Goal: Transaction & Acquisition: Purchase product/service

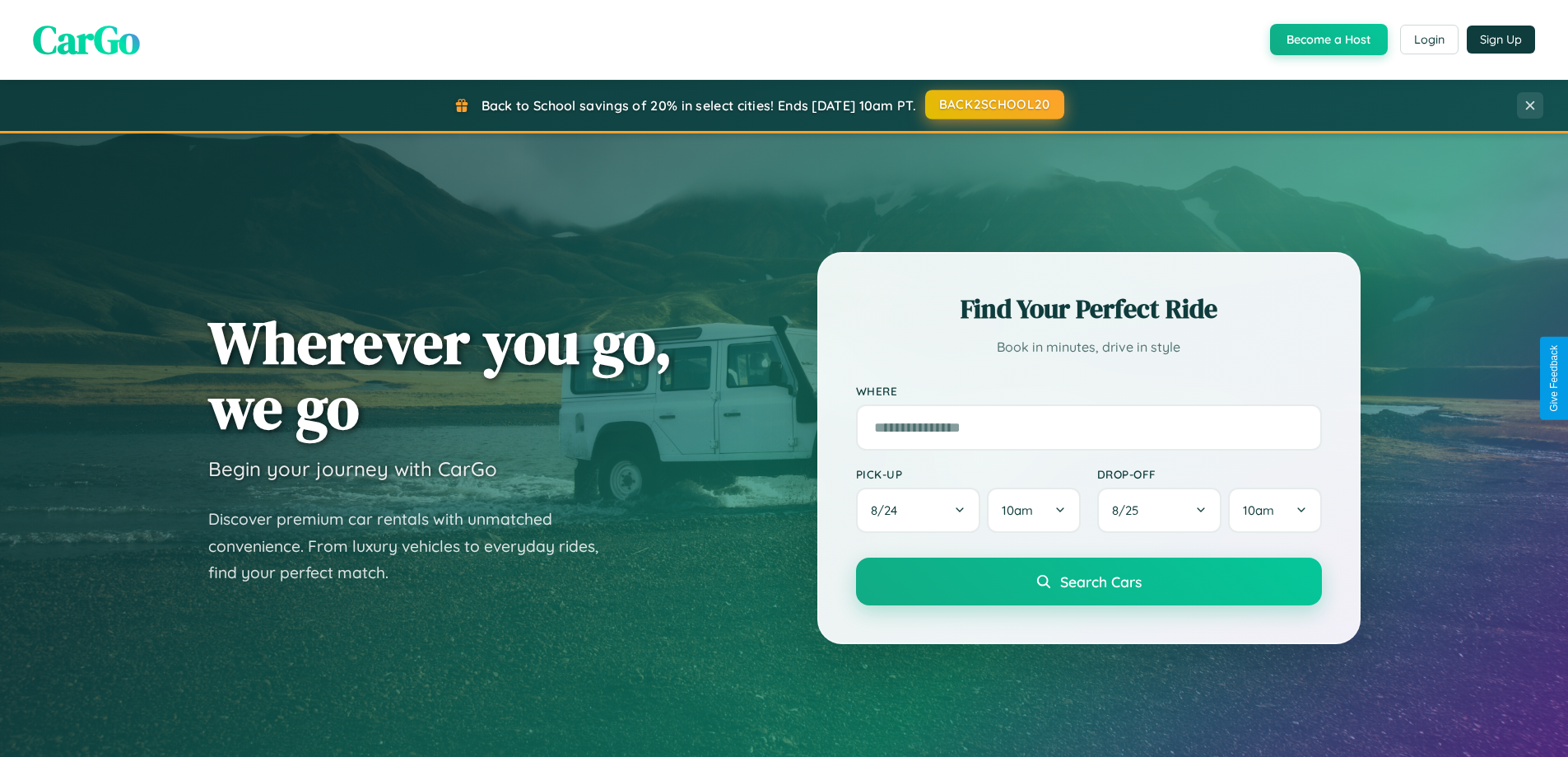
click at [993, 105] on button "BACK2SCHOOL20" at bounding box center [994, 104] width 139 height 29
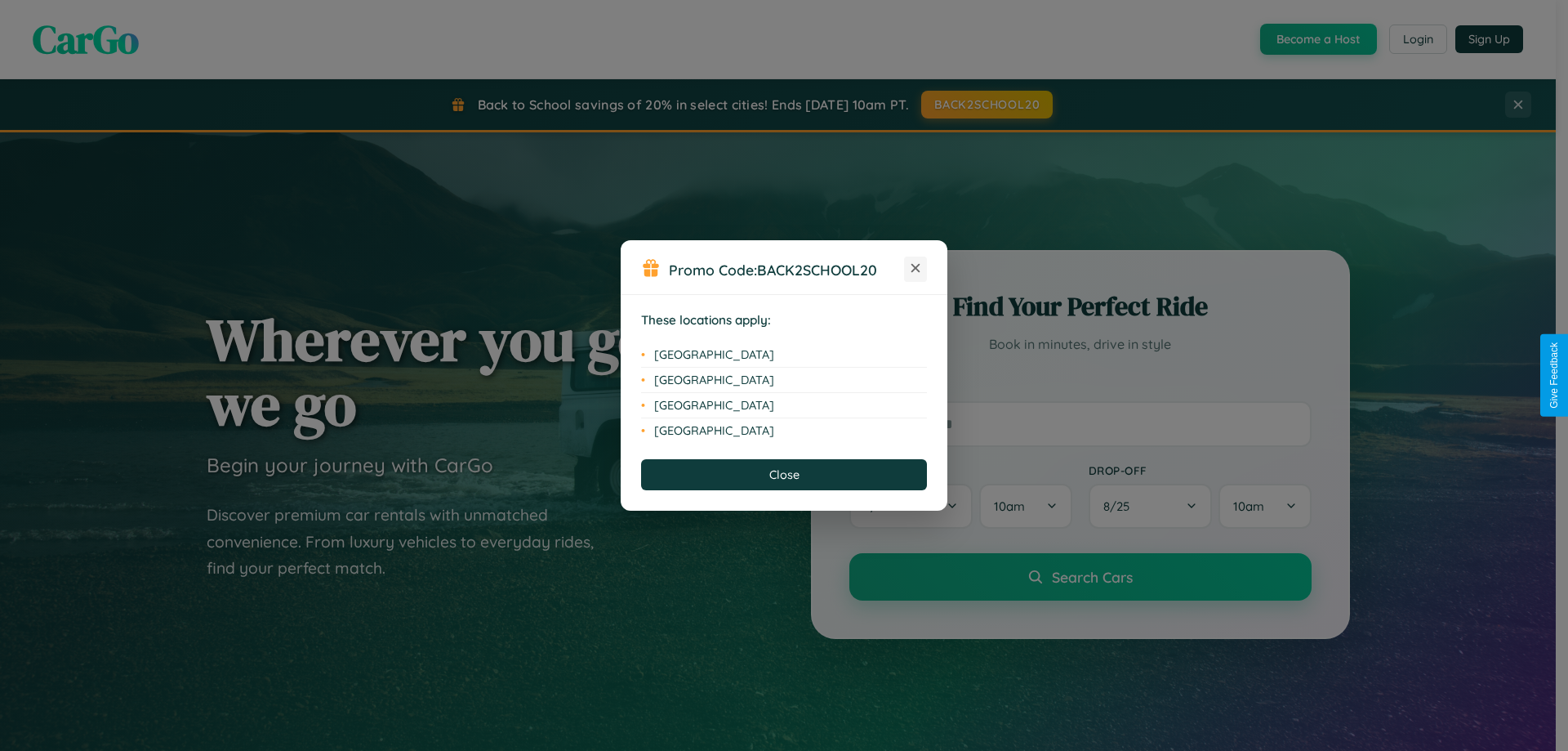
click at [916, 269] on icon at bounding box center [916, 268] width 9 height 9
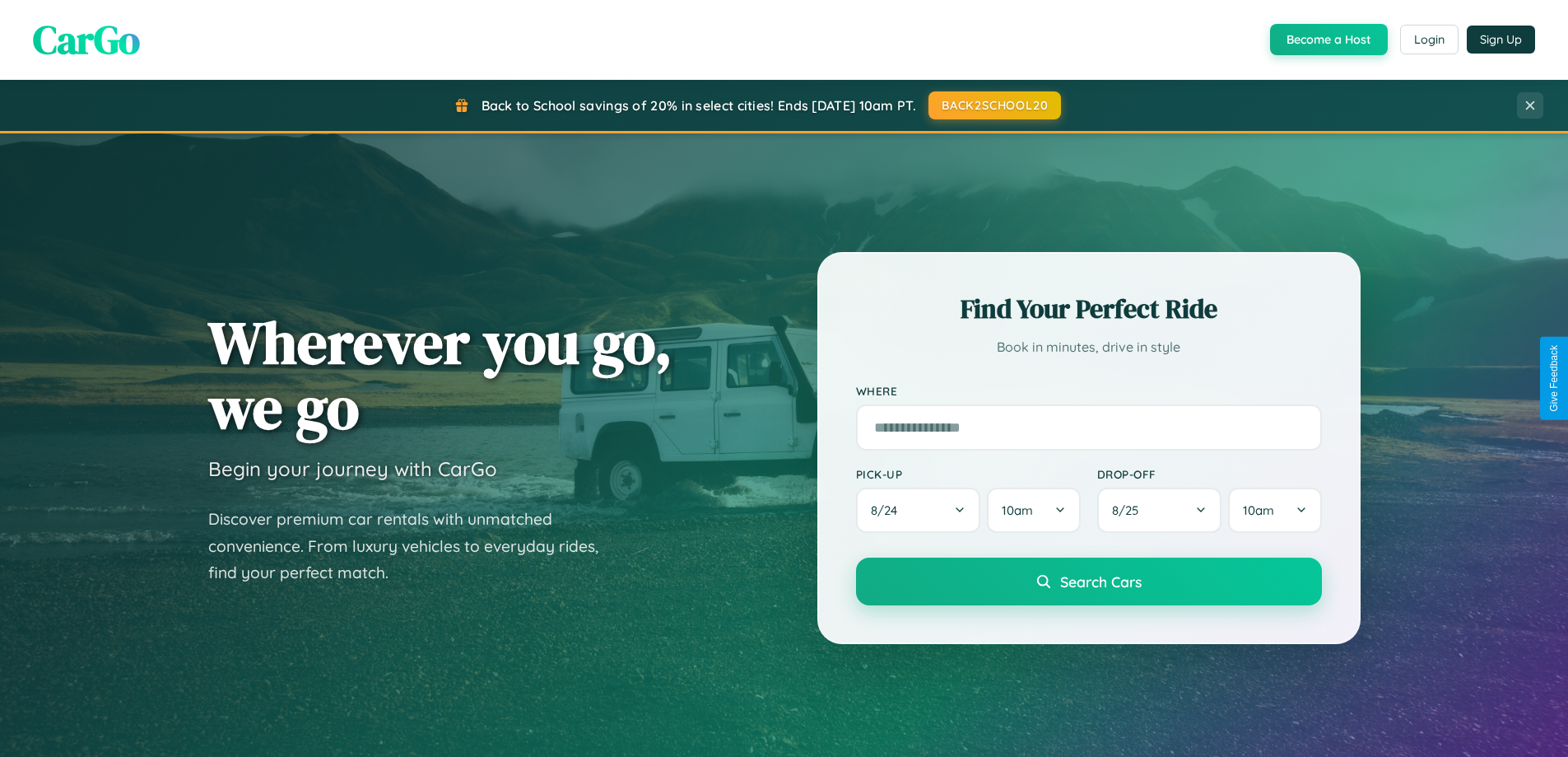
scroll to position [1133, 0]
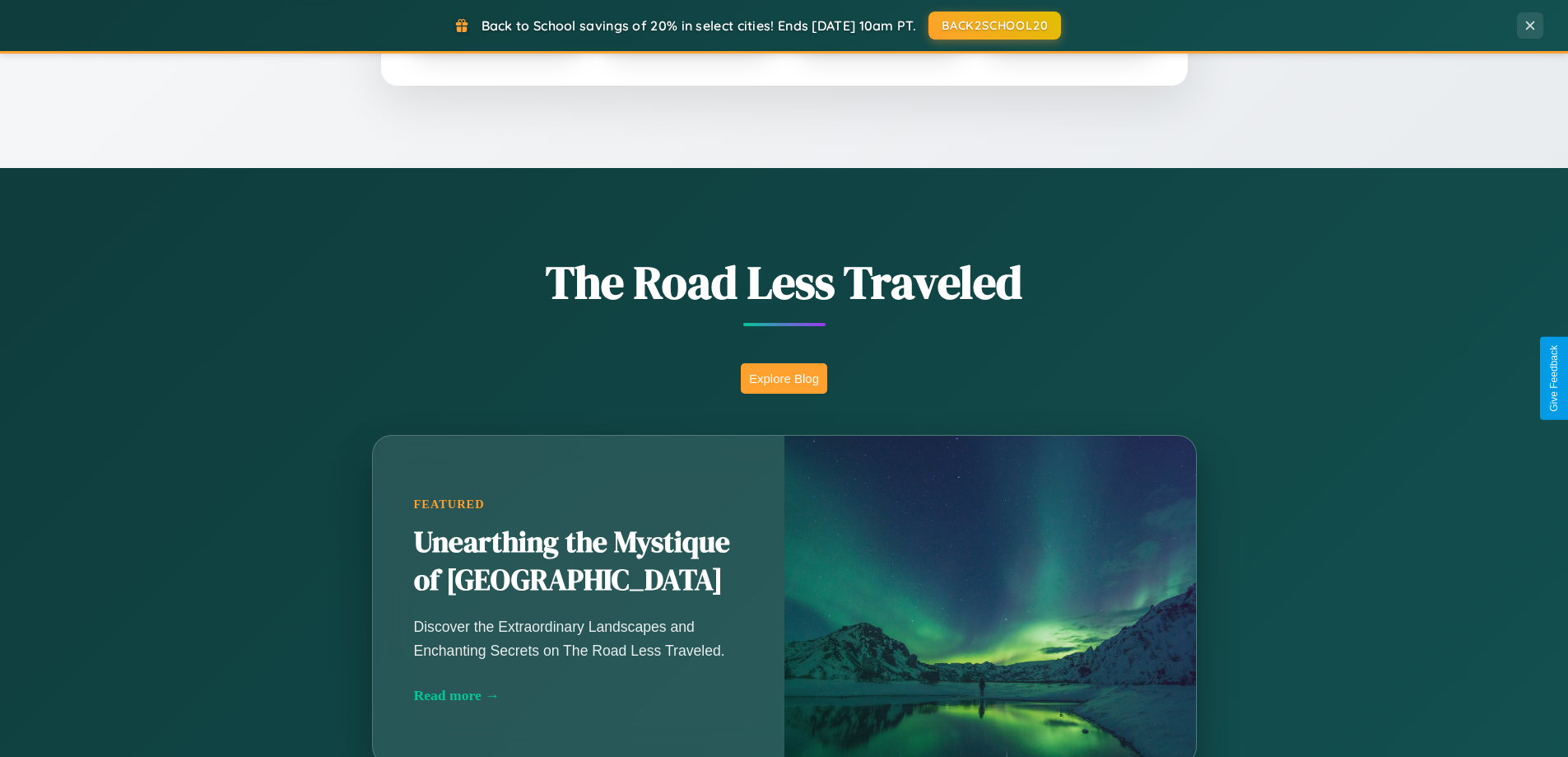
click at [784, 378] on button "Explore Blog" at bounding box center [784, 378] width 87 height 30
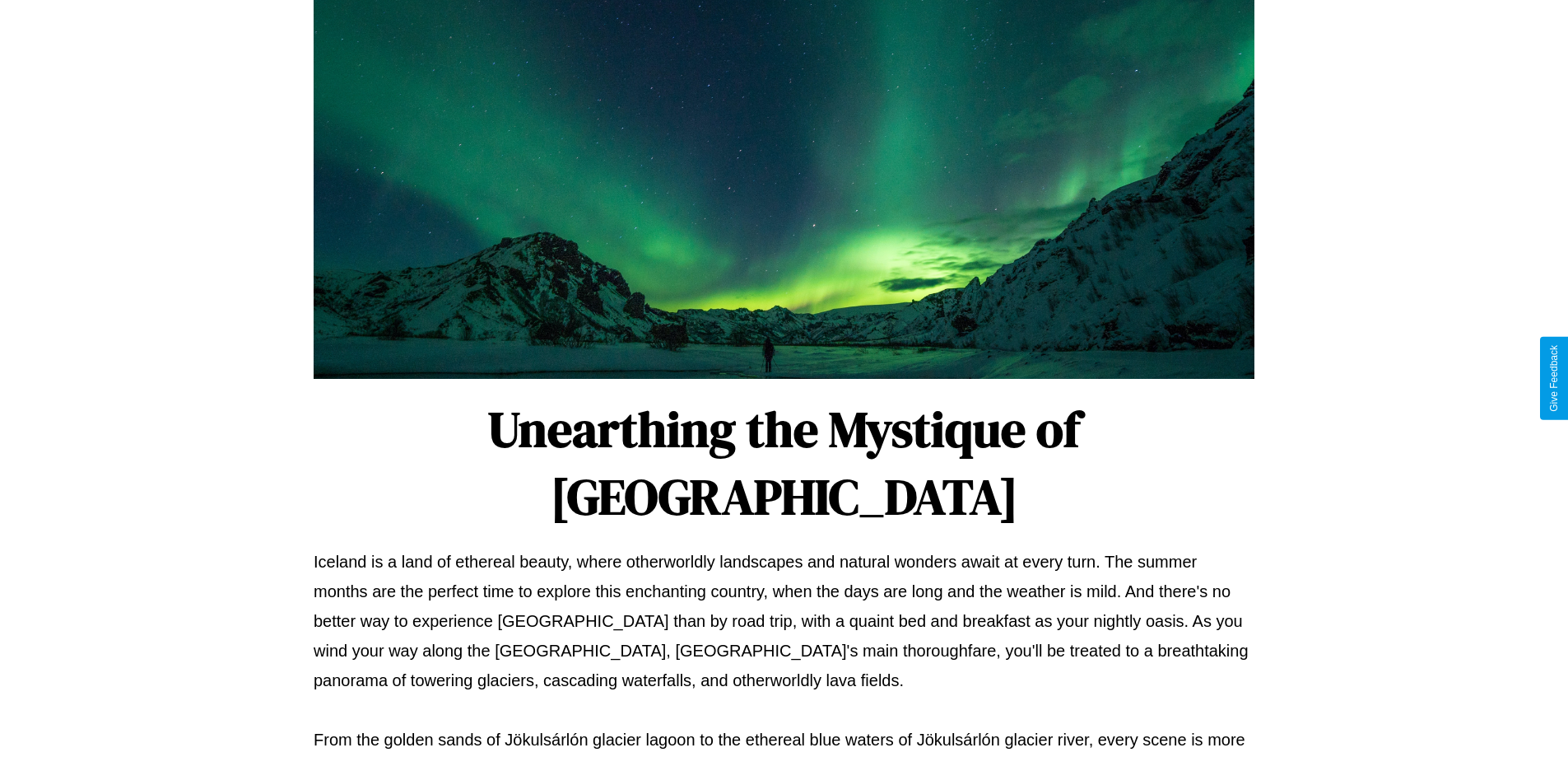
scroll to position [533, 0]
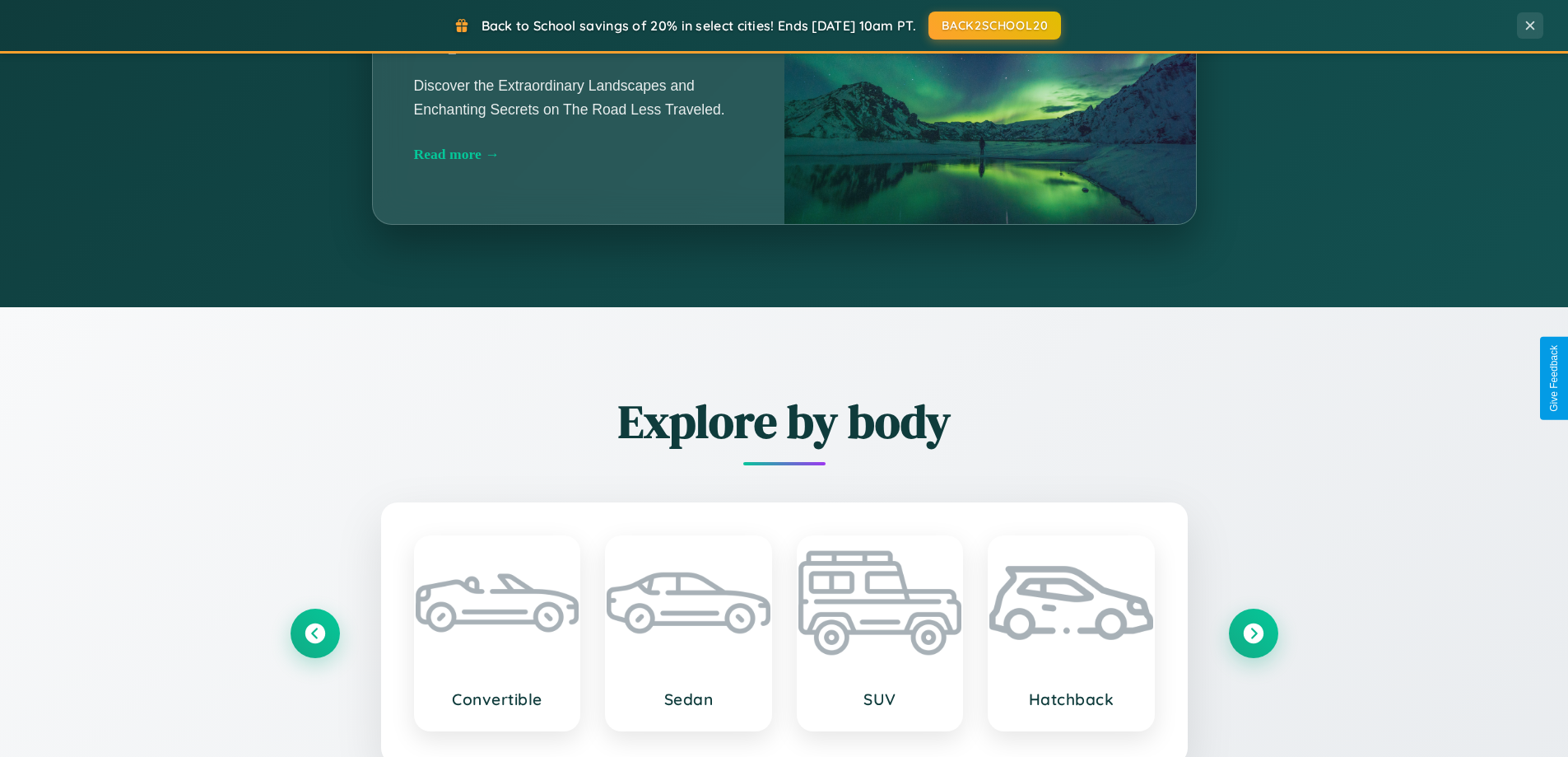
scroll to position [3168, 0]
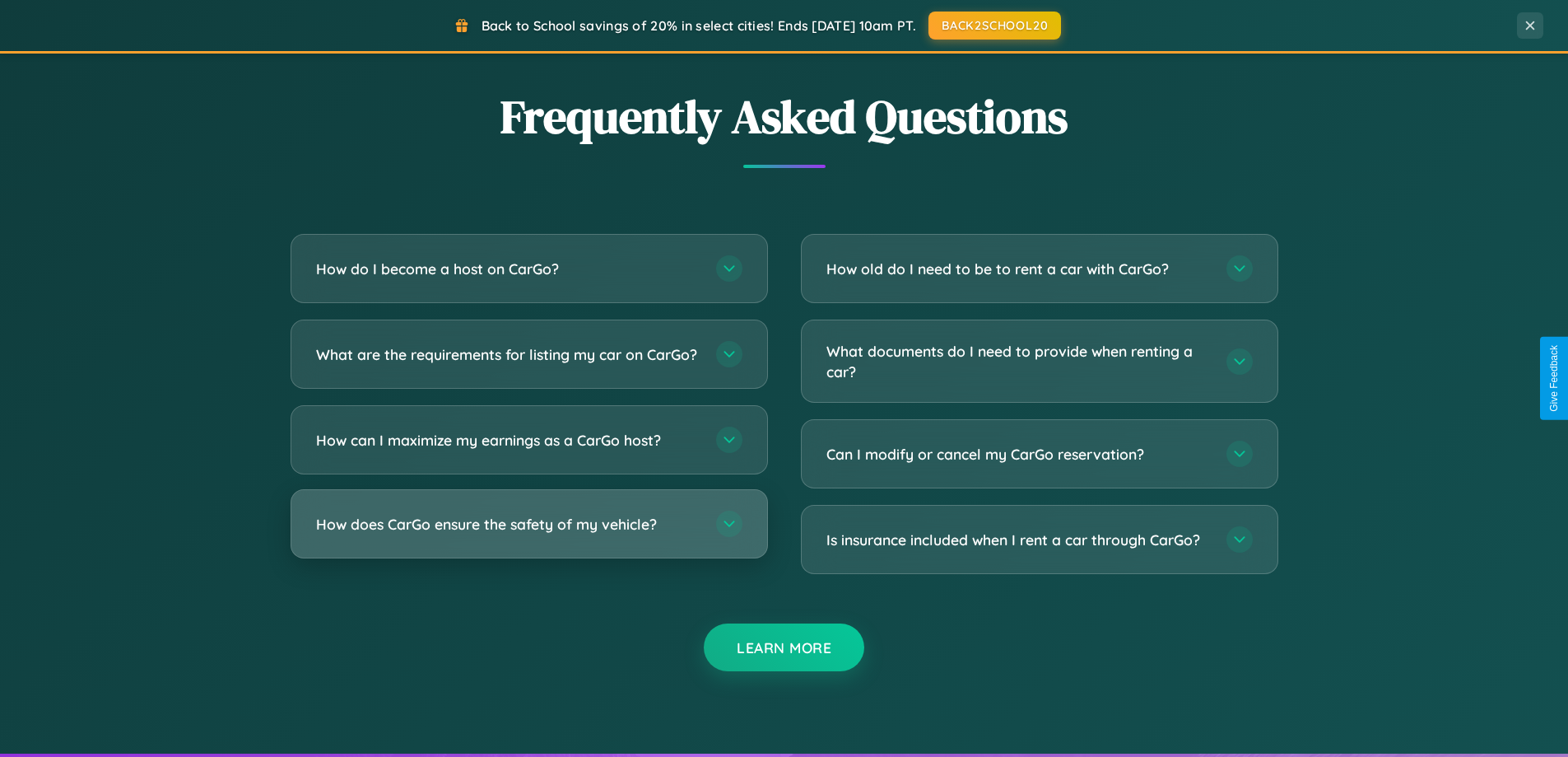
click at [529, 535] on h3 "How does CarGo ensure the safety of my vehicle?" at bounding box center [508, 524] width 384 height 20
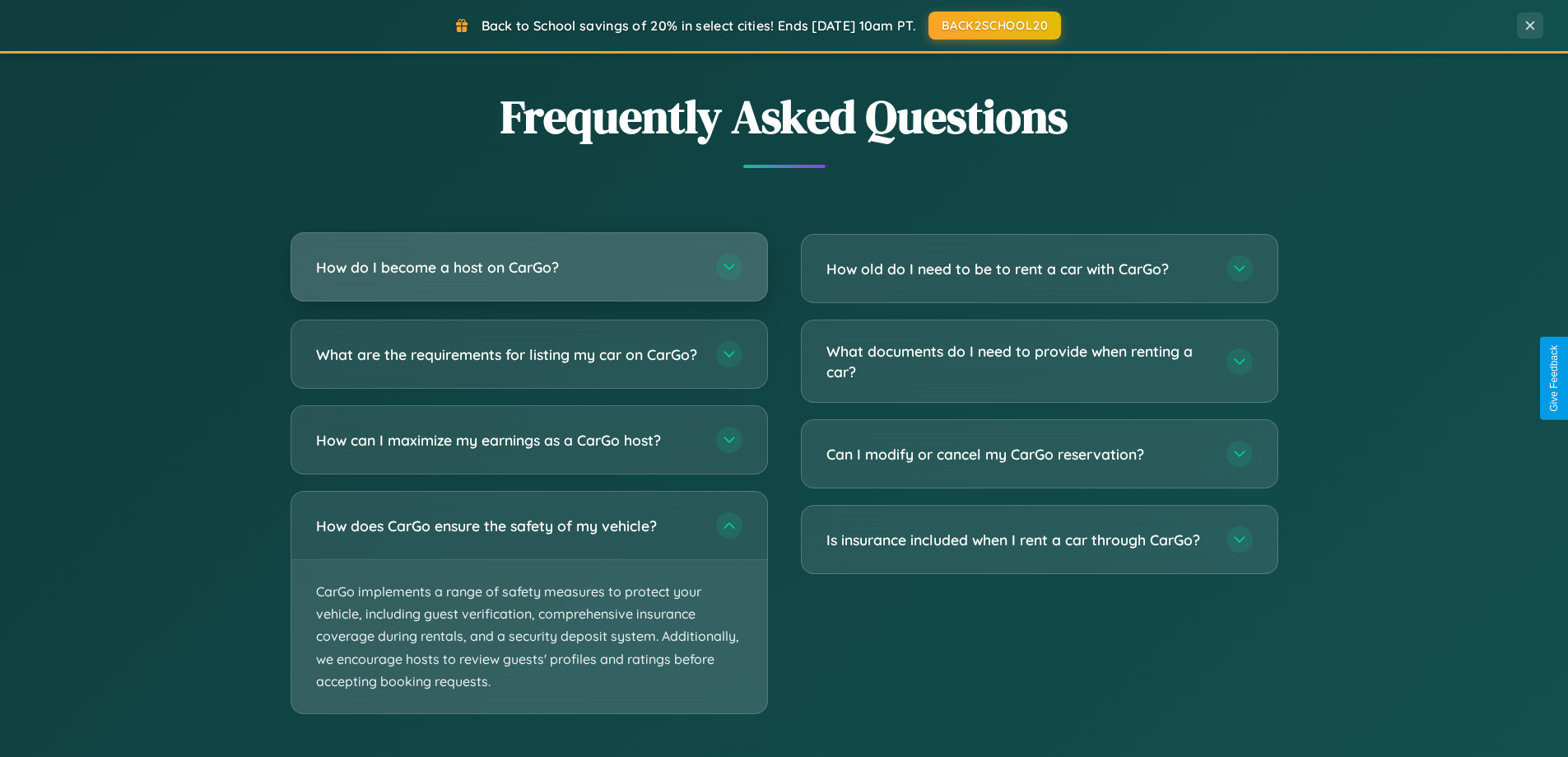
click at [529, 269] on h3 "How do I become a host on CarGo?" at bounding box center [508, 267] width 384 height 20
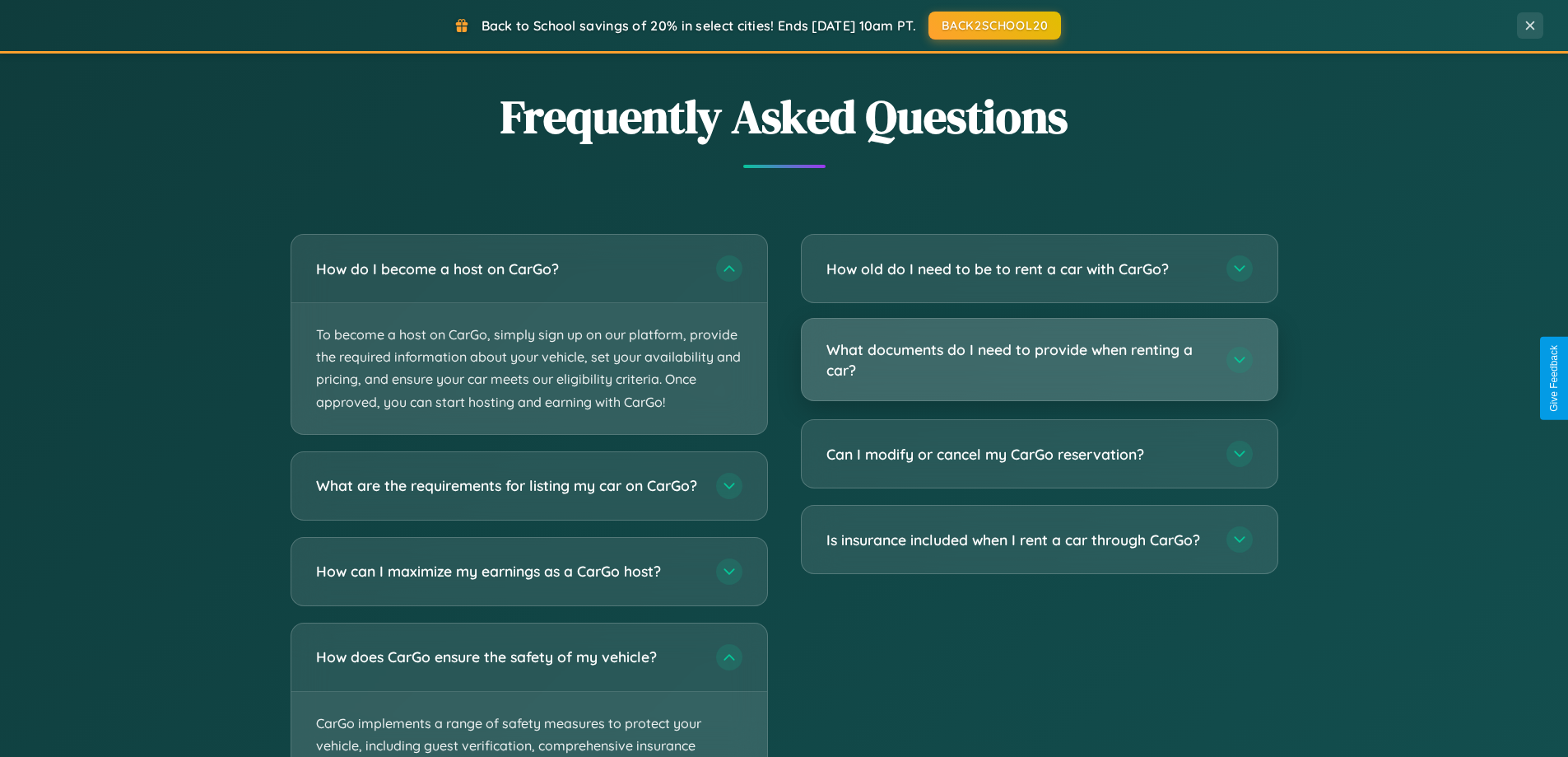
click at [1039, 360] on h3 "What documents do I need to provide when renting a car?" at bounding box center [1018, 360] width 384 height 40
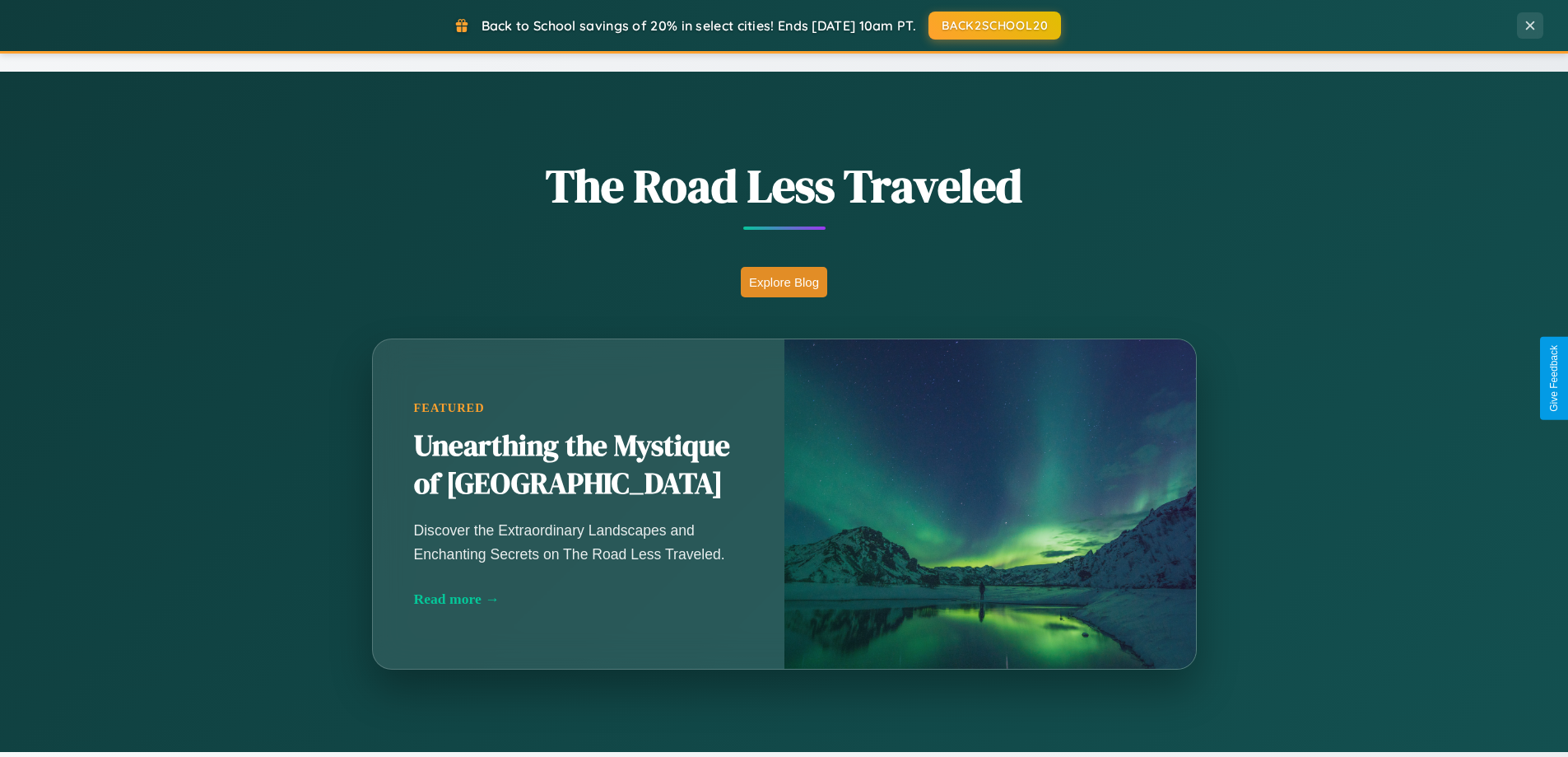
scroll to position [49, 0]
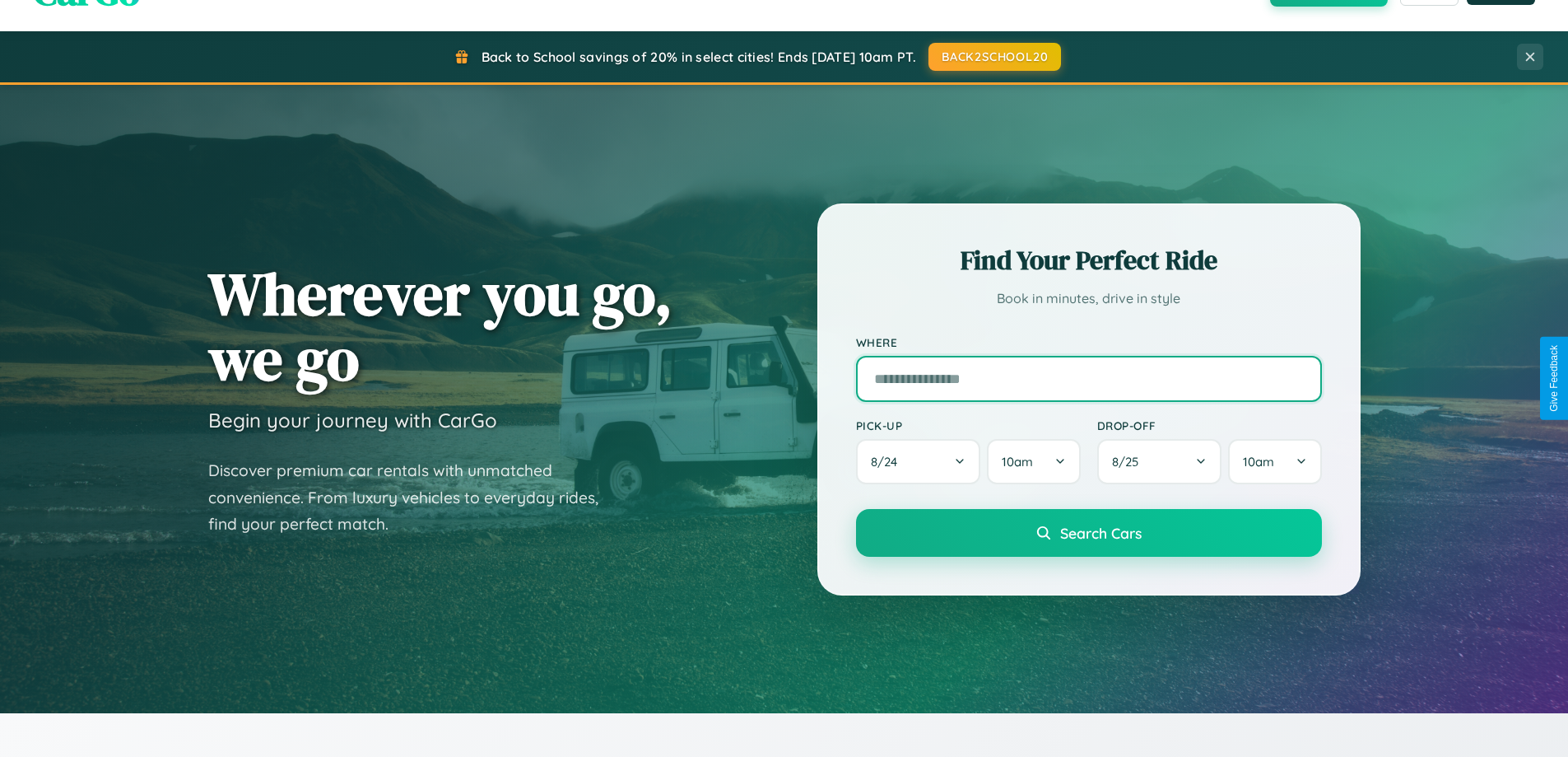
click at [1088, 378] on input "text" at bounding box center [1088, 378] width 465 height 46
type input "**********"
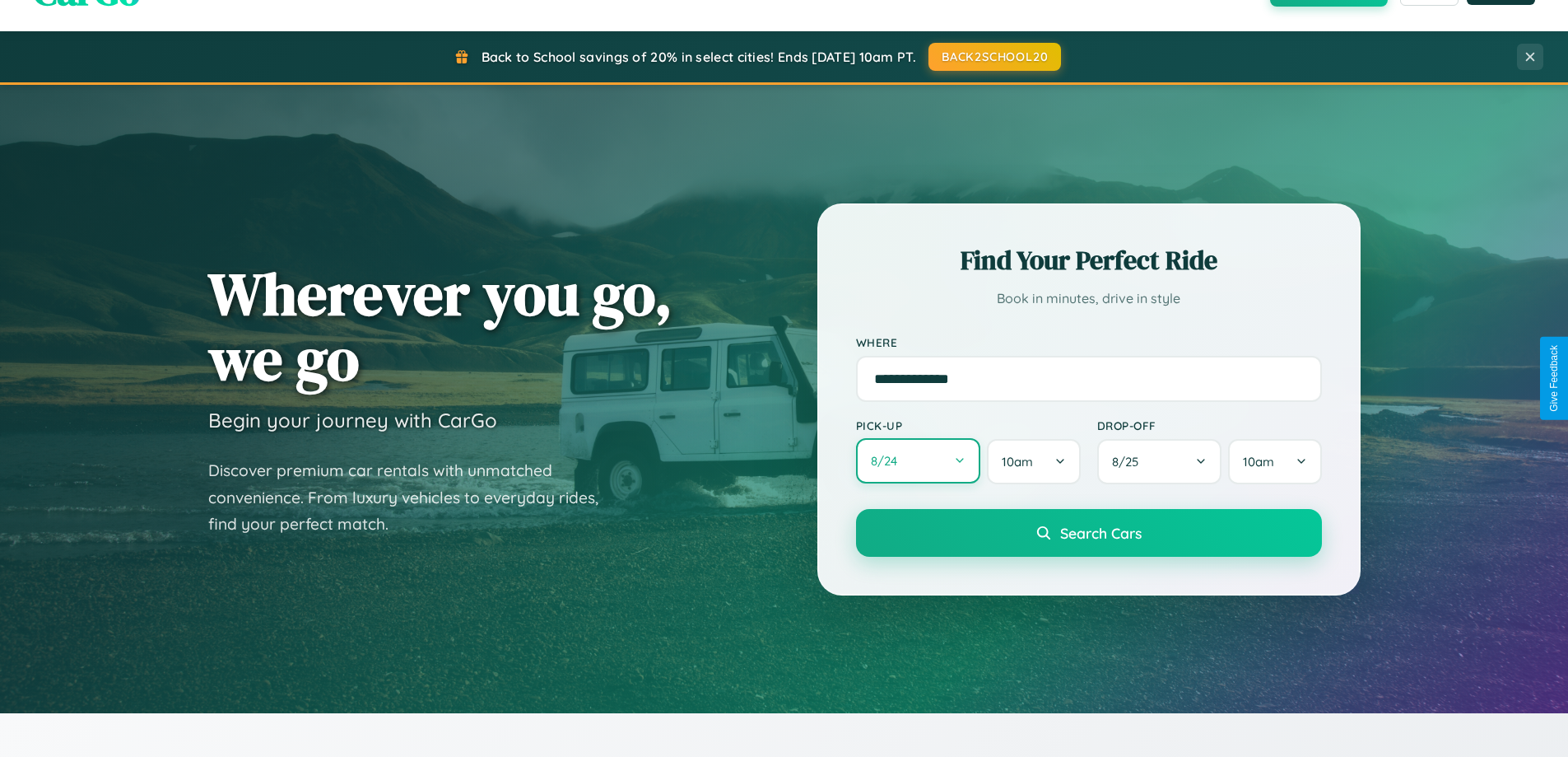
click at [917, 461] on button "8 / 24" at bounding box center [918, 461] width 125 height 45
select select "*"
select select "****"
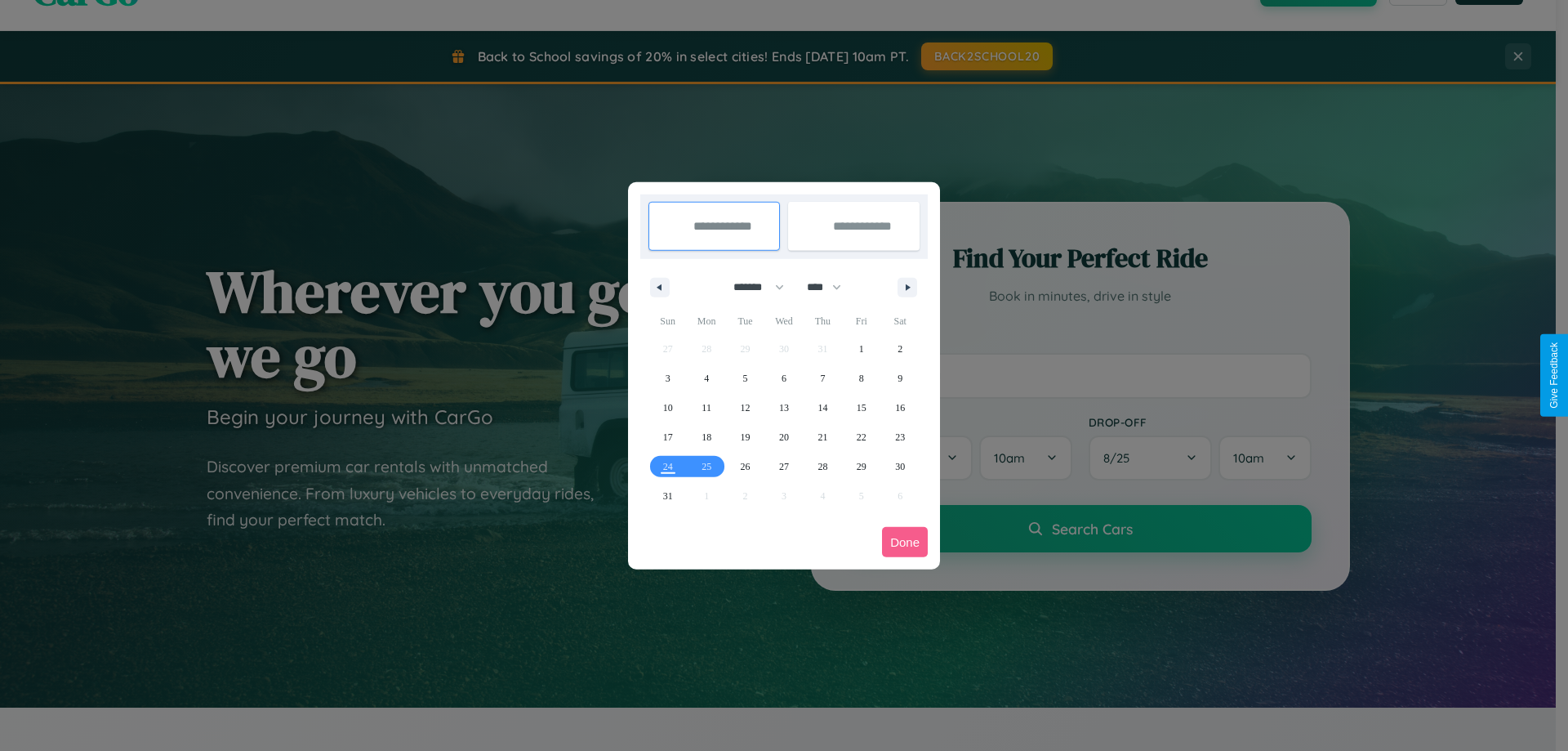
click at [752, 287] on select "******* ******** ***** ***** *** **** **** ****** ********* ******* ******** **…" at bounding box center [755, 287] width 69 height 27
select select "*"
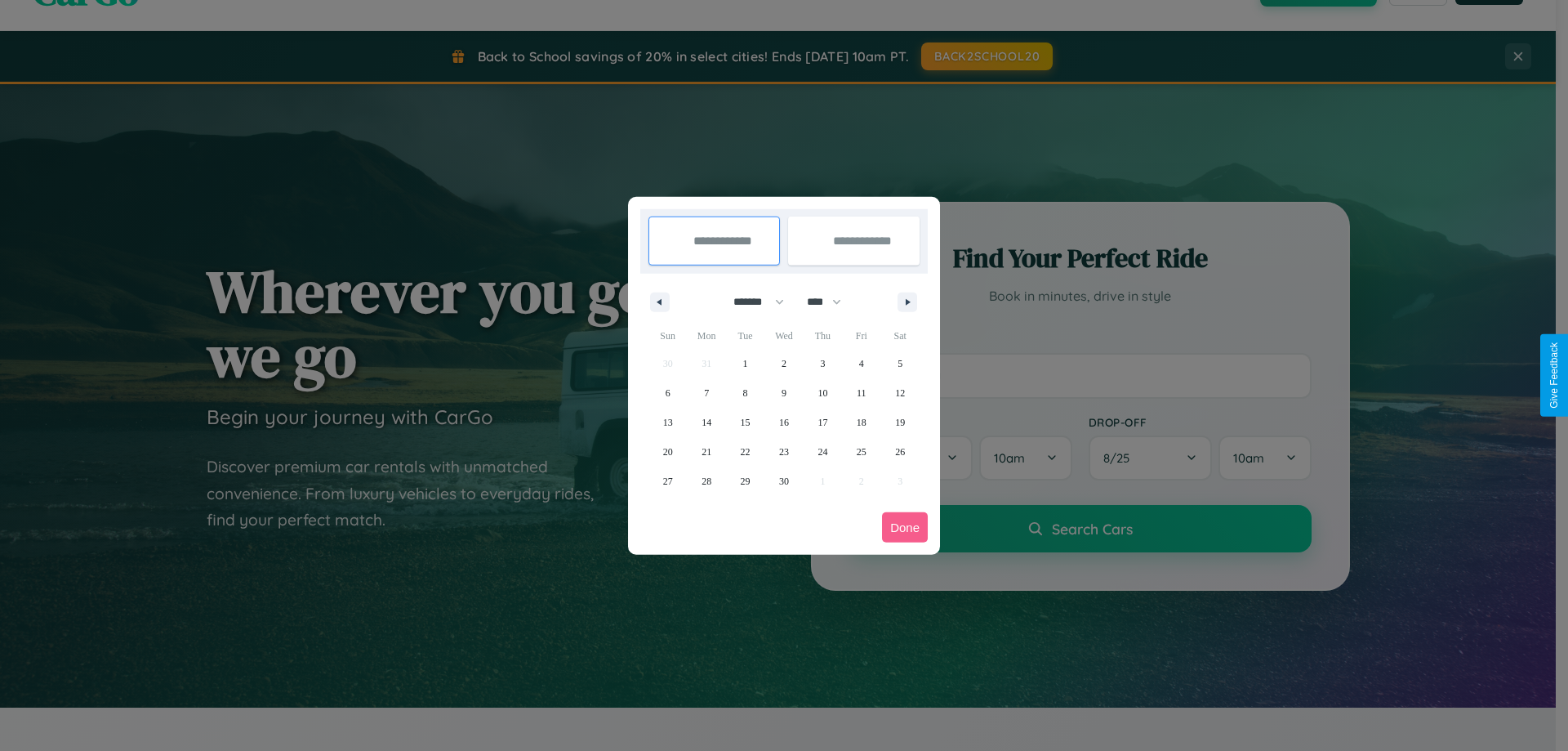
click at [831, 302] on select "**** **** **** **** **** **** **** **** **** **** **** **** **** **** **** ****…" at bounding box center [823, 302] width 49 height 27
select select "****"
click at [707, 392] on span "6" at bounding box center [707, 393] width 5 height 29
type input "**********"
click at [784, 422] on span "15" at bounding box center [784, 422] width 10 height 29
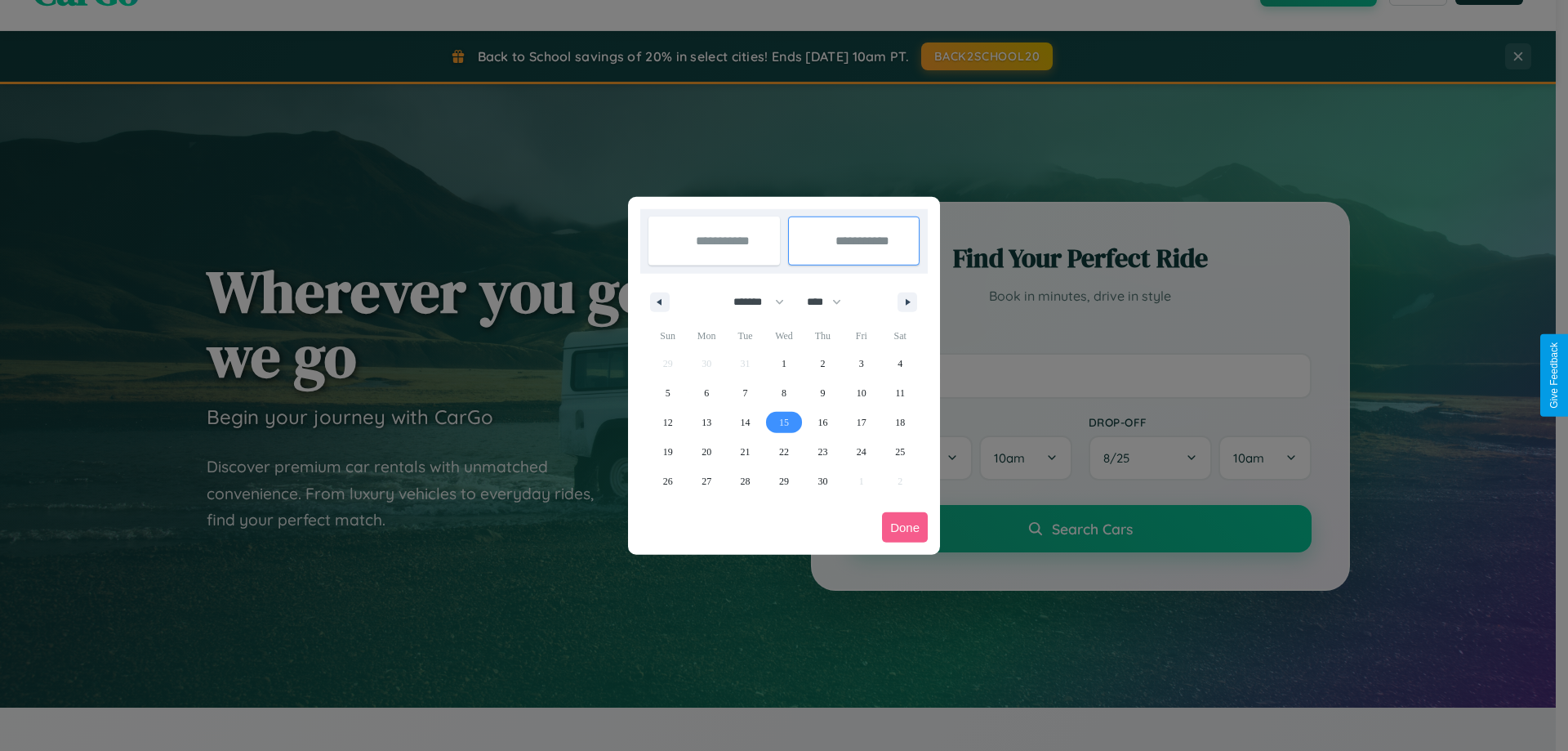
type input "**********"
click at [905, 527] on button "Done" at bounding box center [905, 527] width 46 height 30
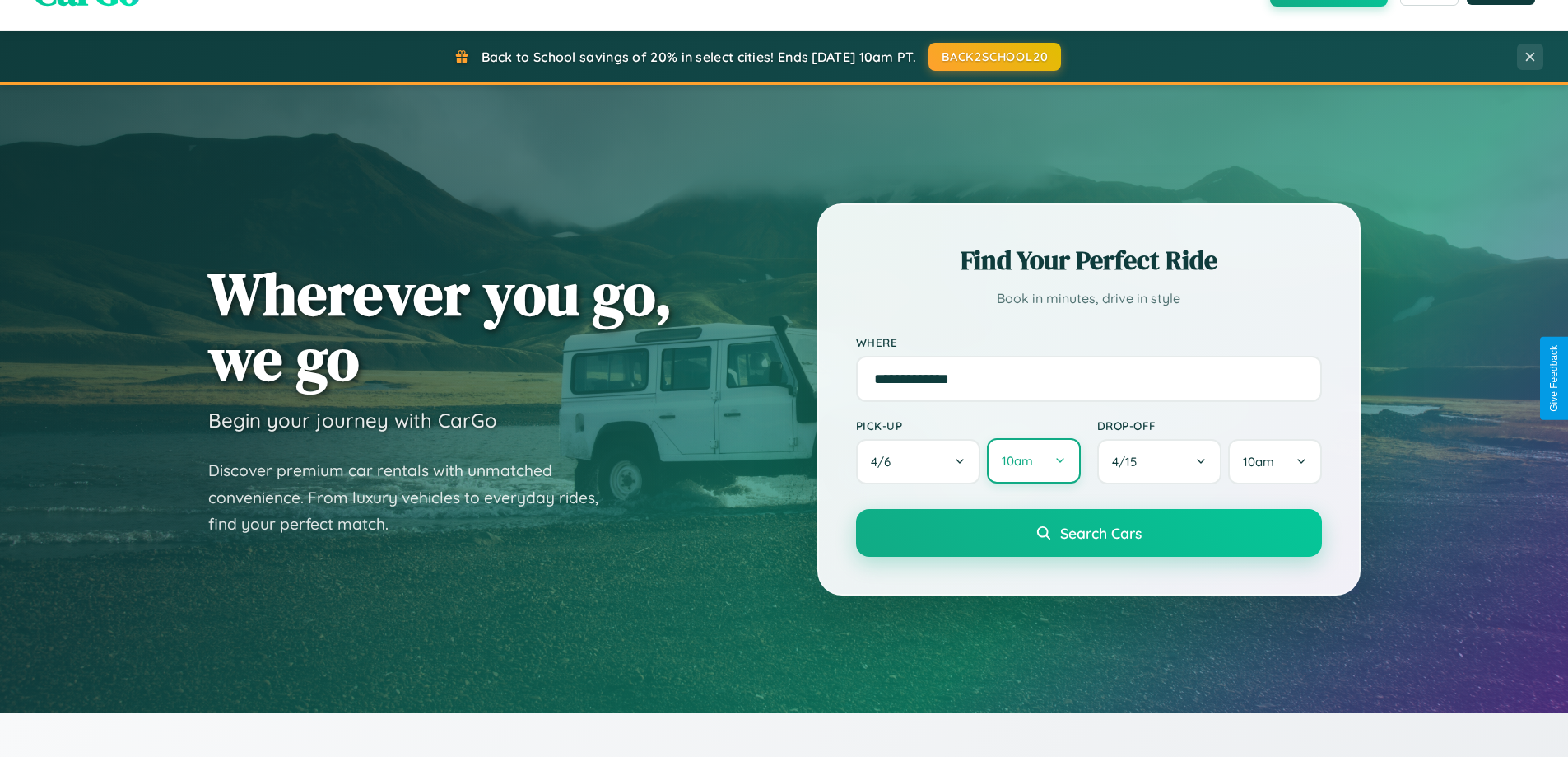
click at [1033, 462] on button "10am" at bounding box center [1033, 461] width 93 height 45
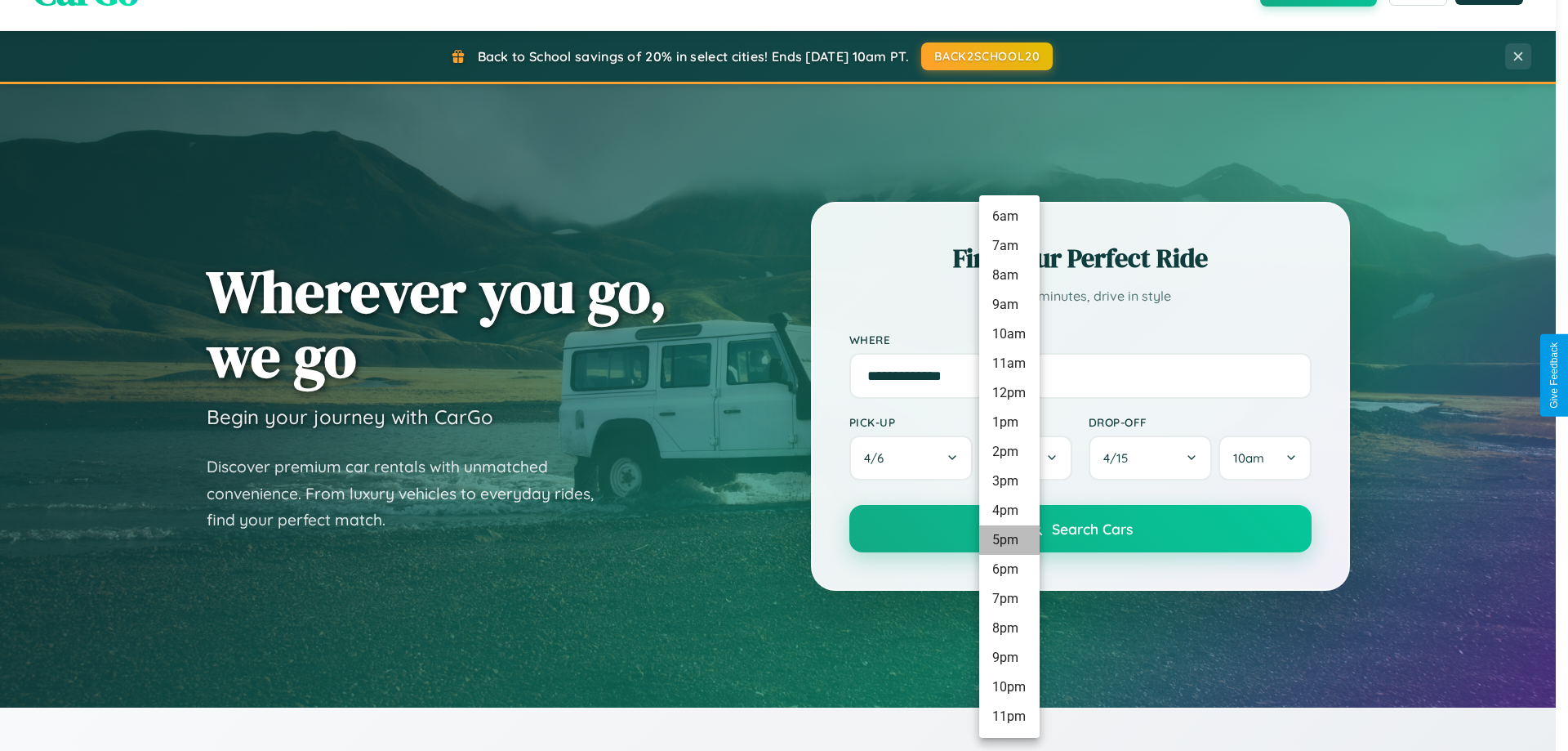
click at [1008, 540] on li "5pm" at bounding box center [1009, 540] width 60 height 29
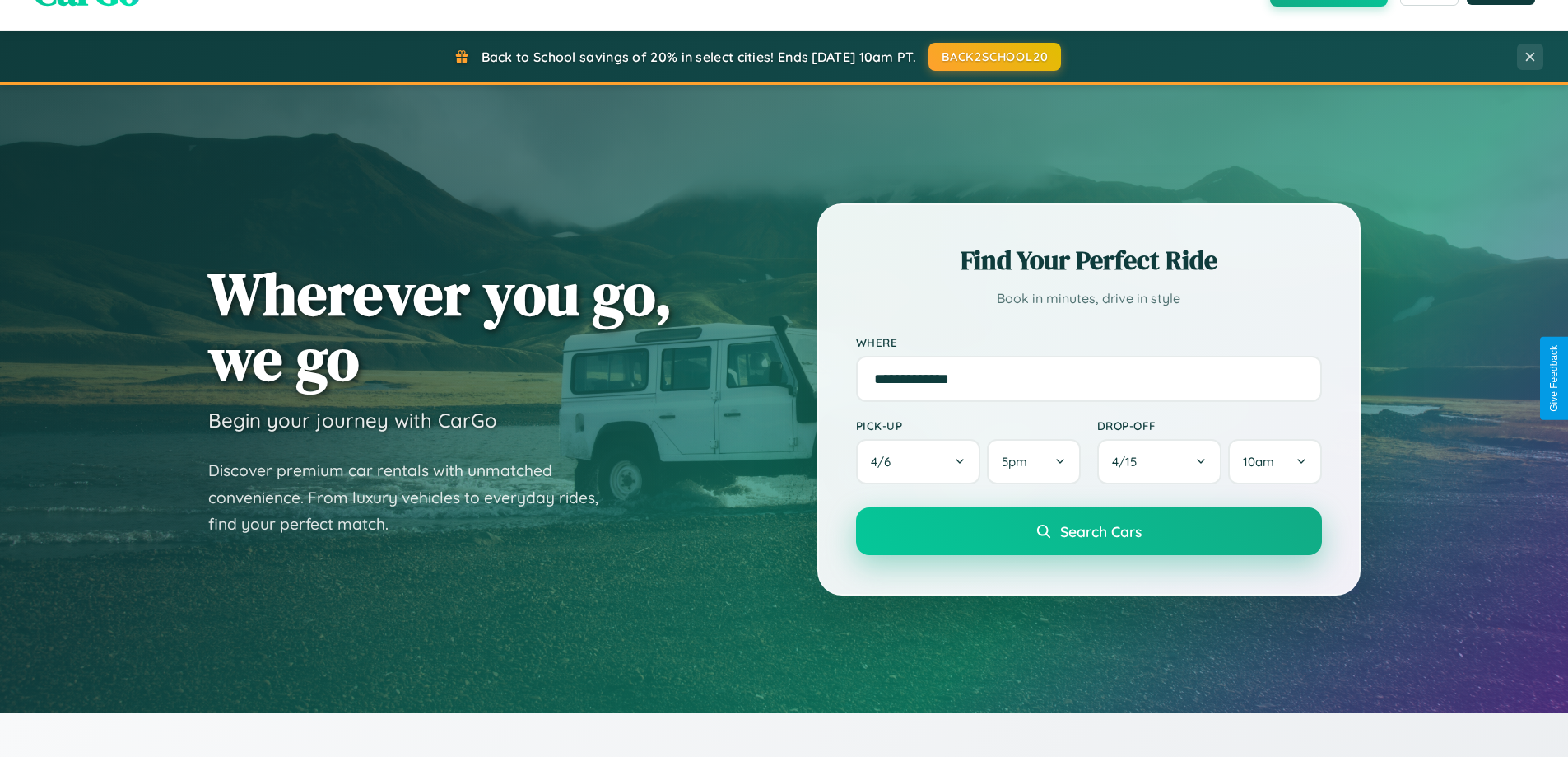
click at [1088, 531] on span "Search Cars" at bounding box center [1100, 531] width 82 height 19
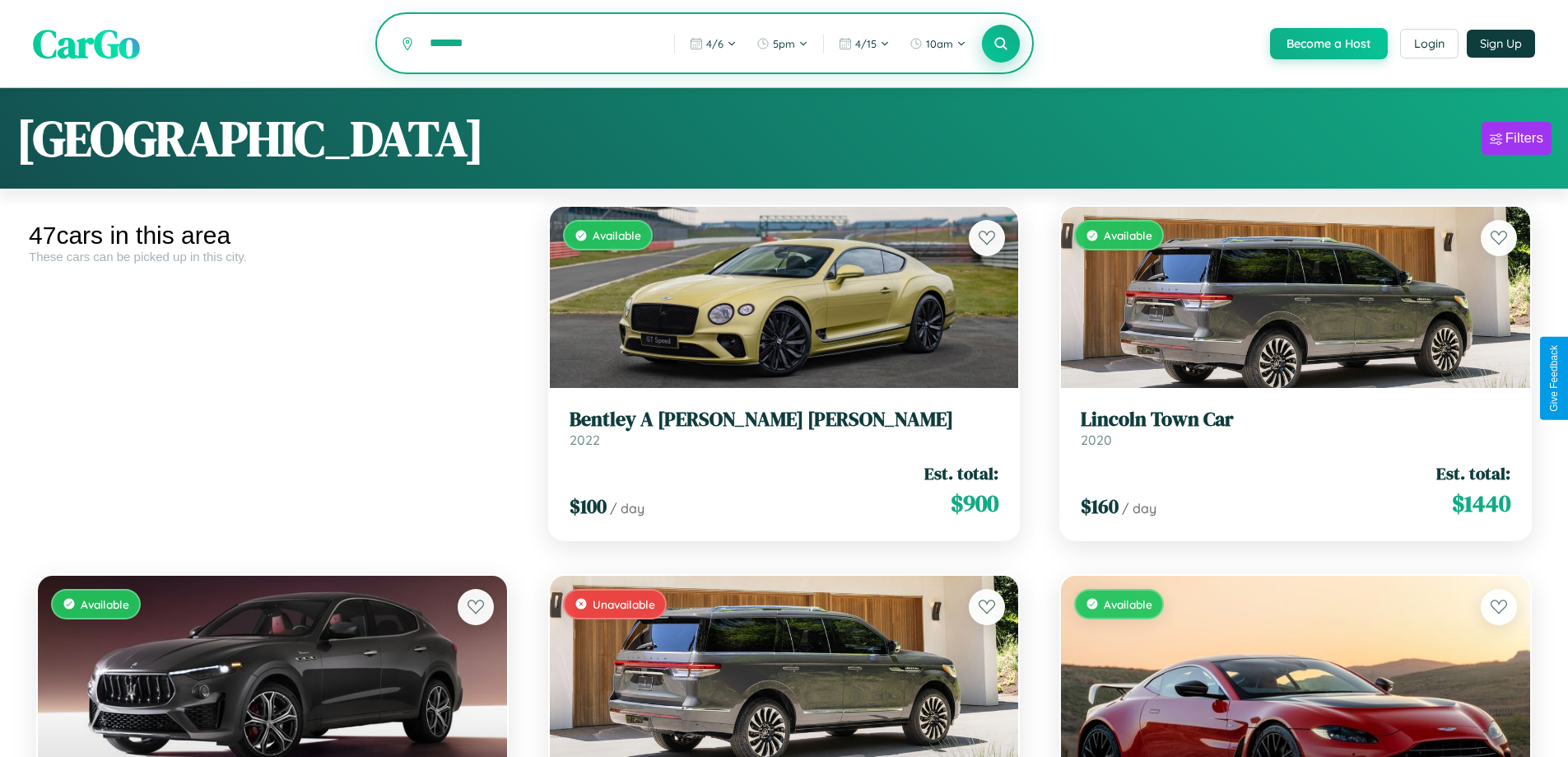
type input "*******"
click at [1000, 45] on icon at bounding box center [1001, 43] width 16 height 16
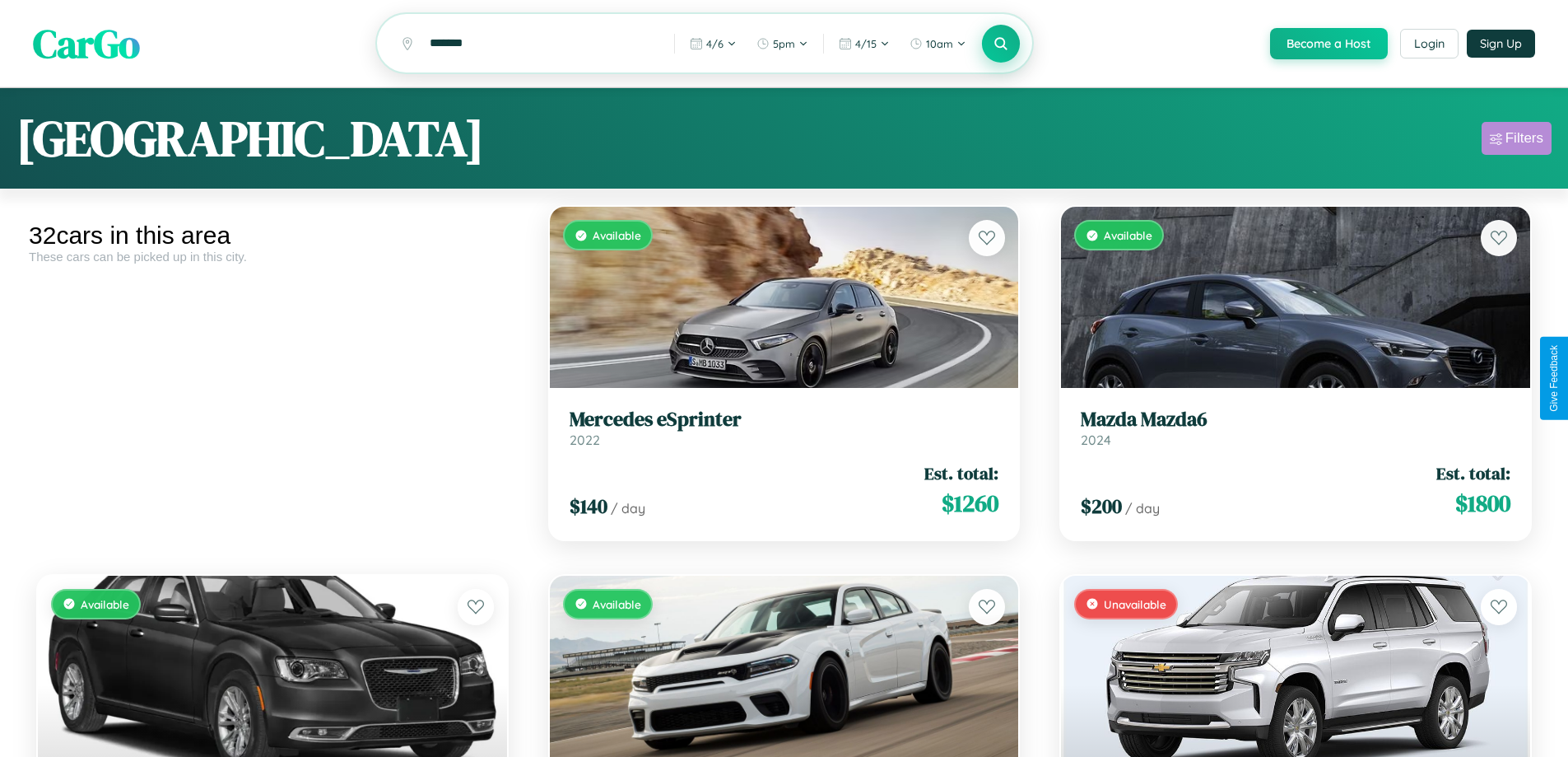
click at [1516, 141] on div "Filters" at bounding box center [1523, 138] width 38 height 17
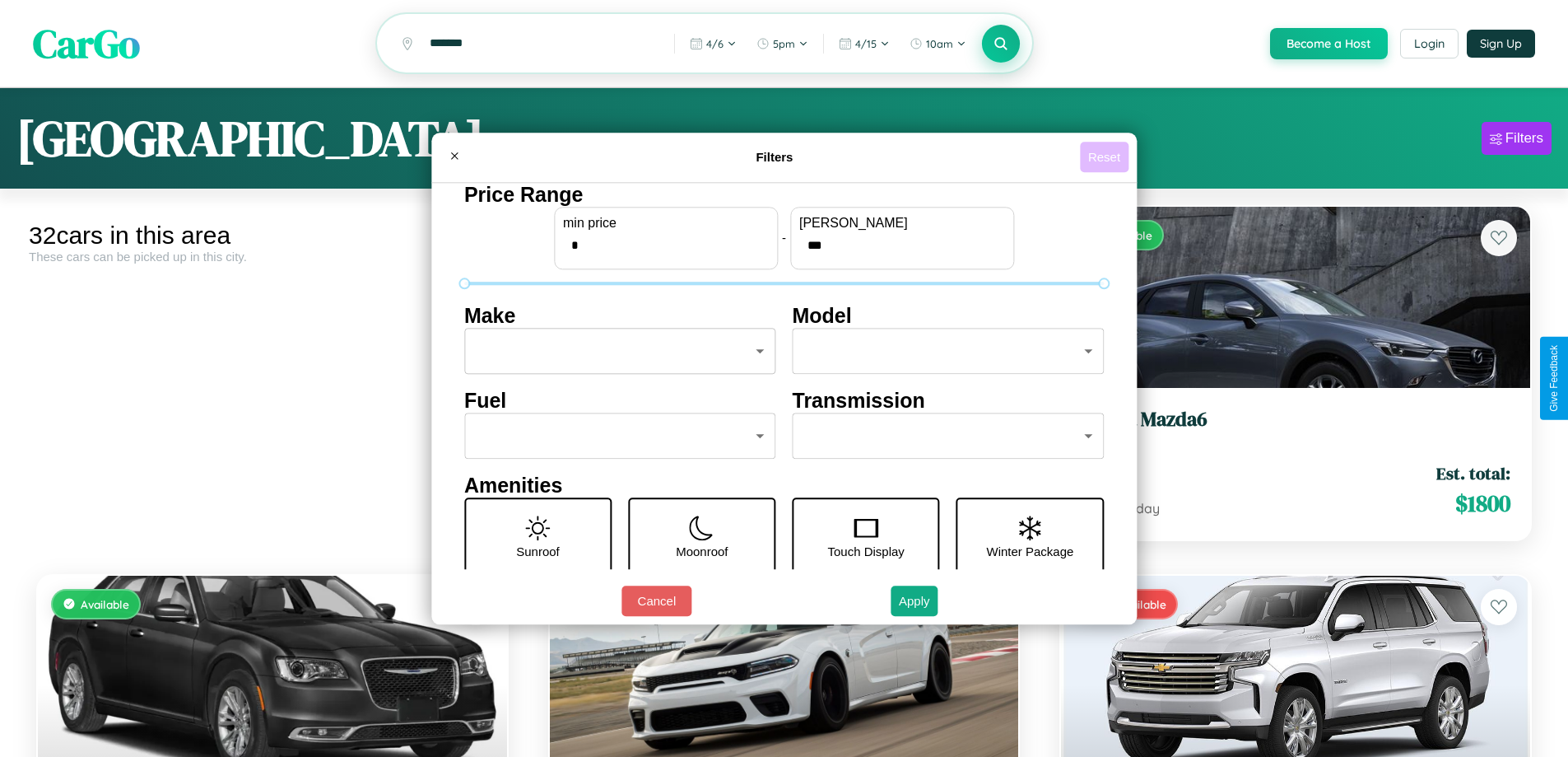
click at [1106, 157] on button "Reset" at bounding box center [1104, 157] width 49 height 30
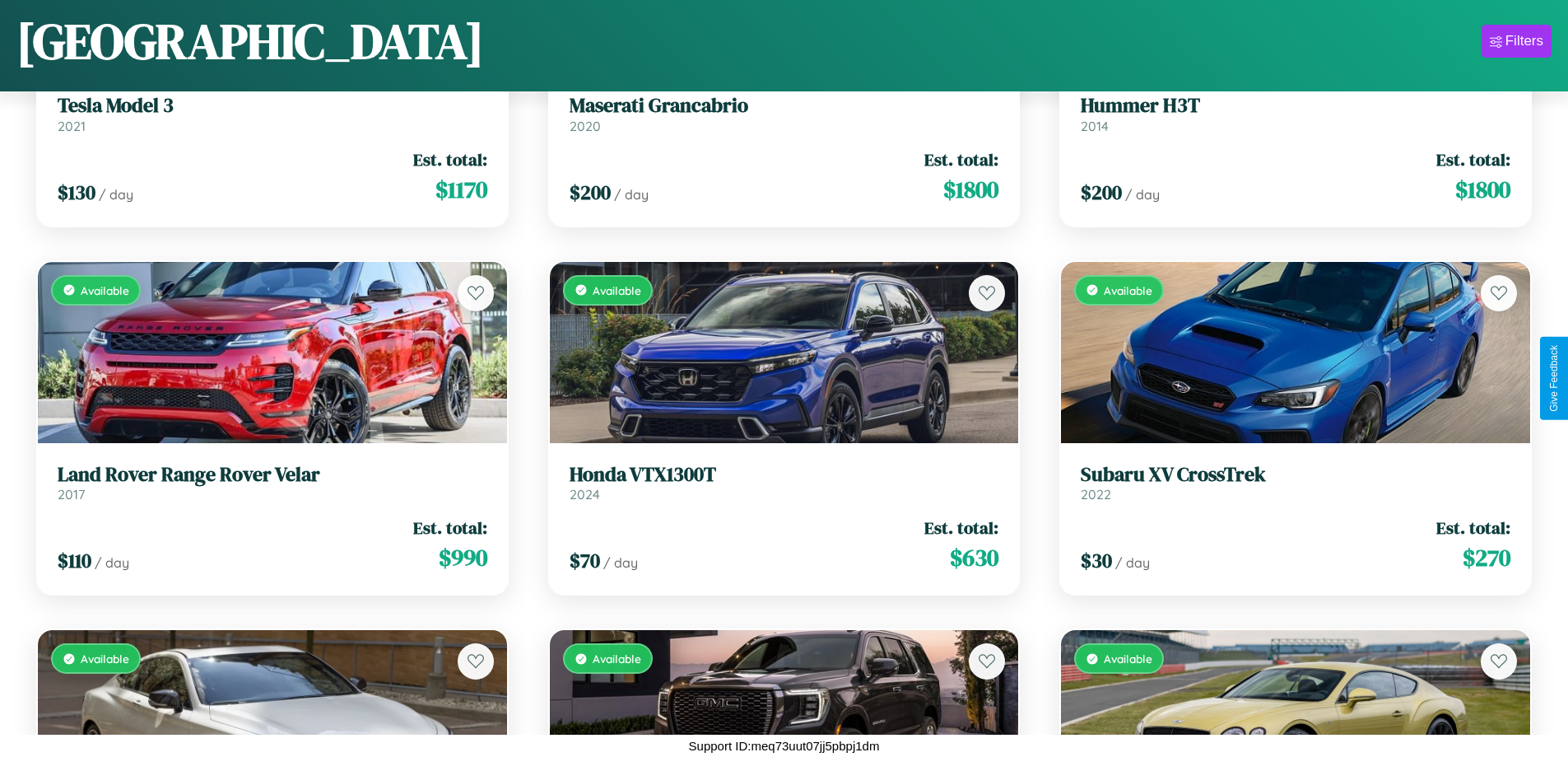
scroll to position [600, 0]
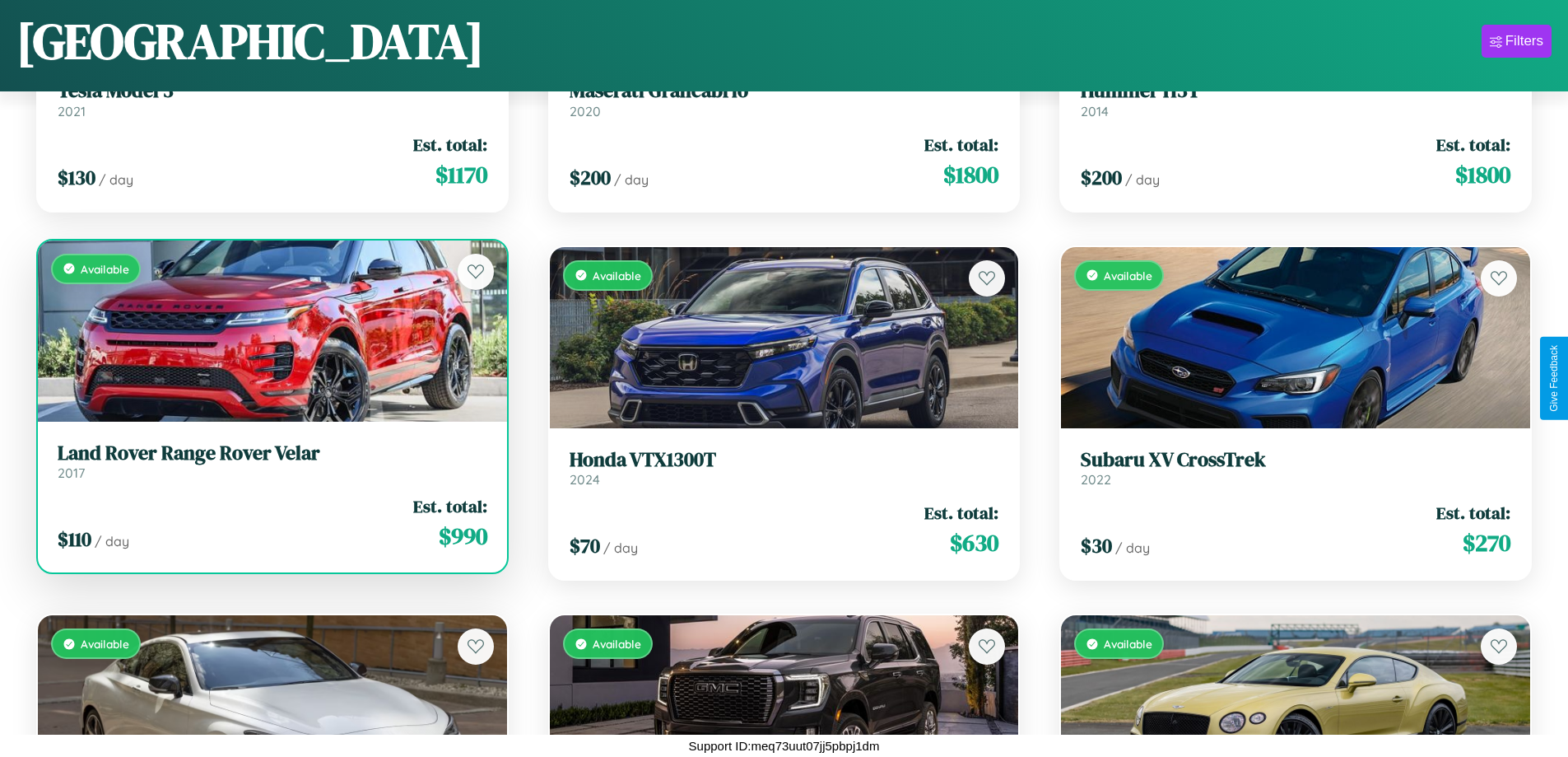
click at [270, 466] on link "Land Rover Range Rover Velar 2017" at bounding box center [272, 461] width 429 height 40
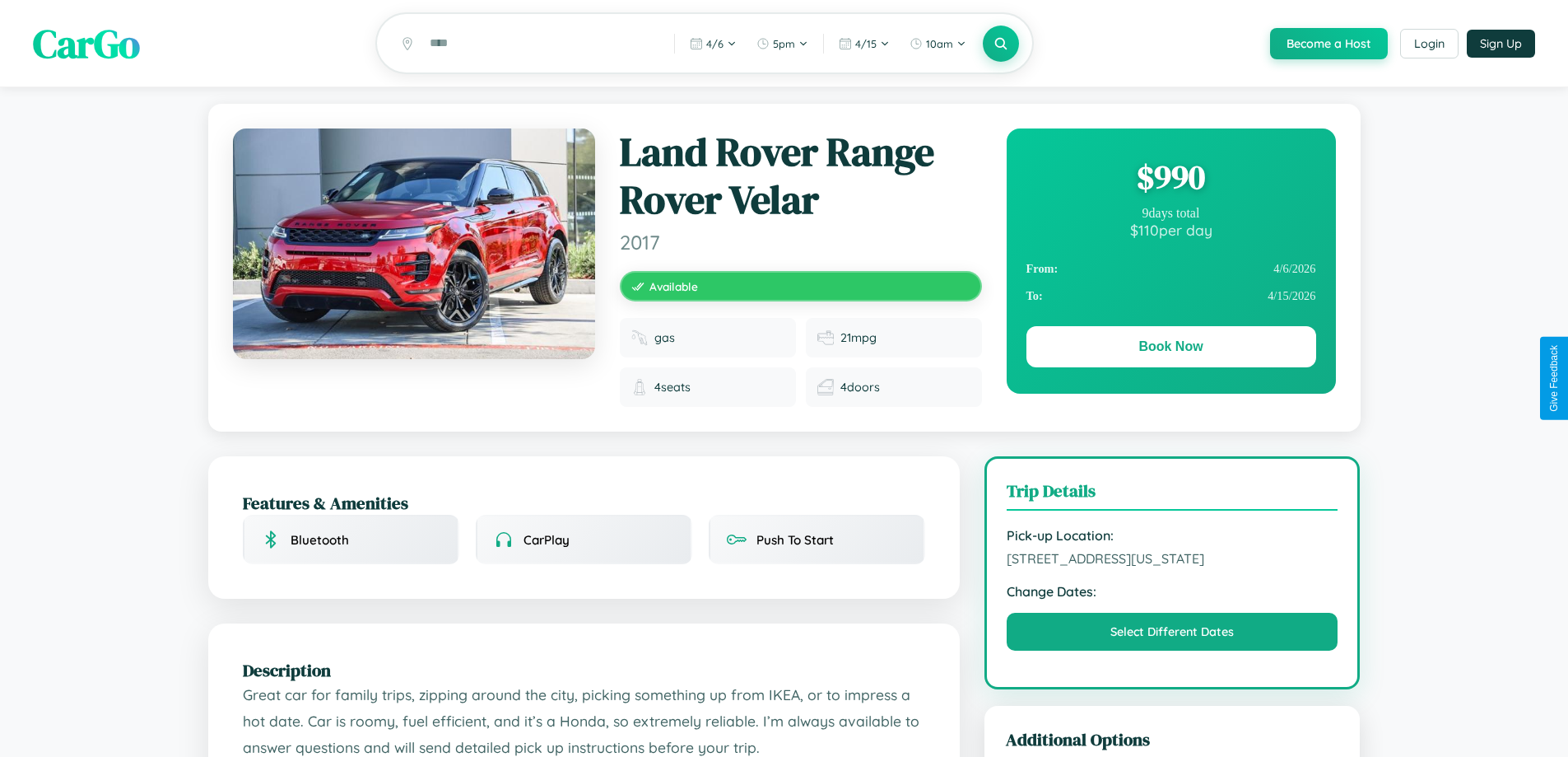
click at [1170, 179] on div "$ 990" at bounding box center [1171, 177] width 290 height 45
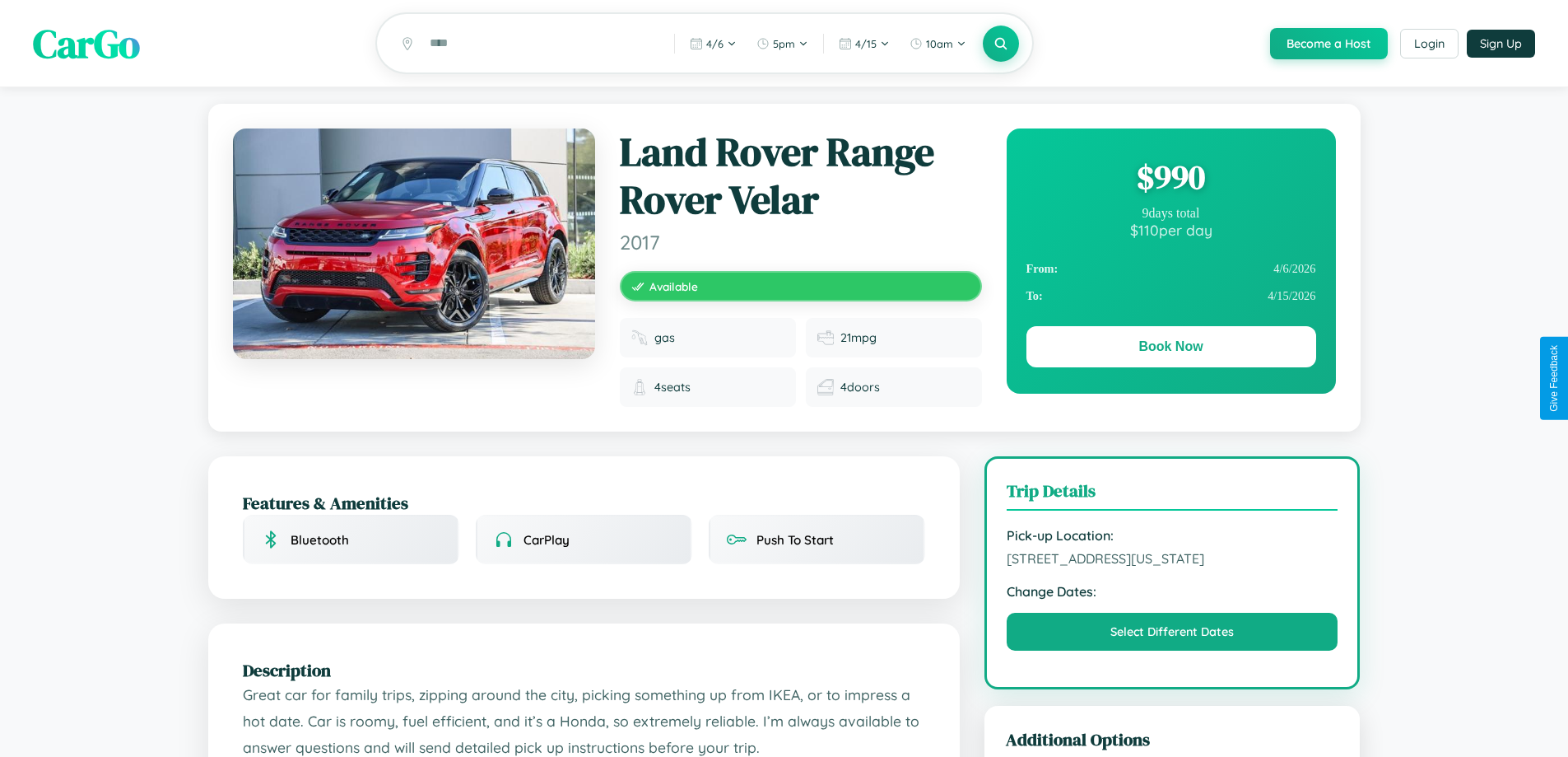
click at [1170, 179] on div "$ 990" at bounding box center [1171, 177] width 290 height 45
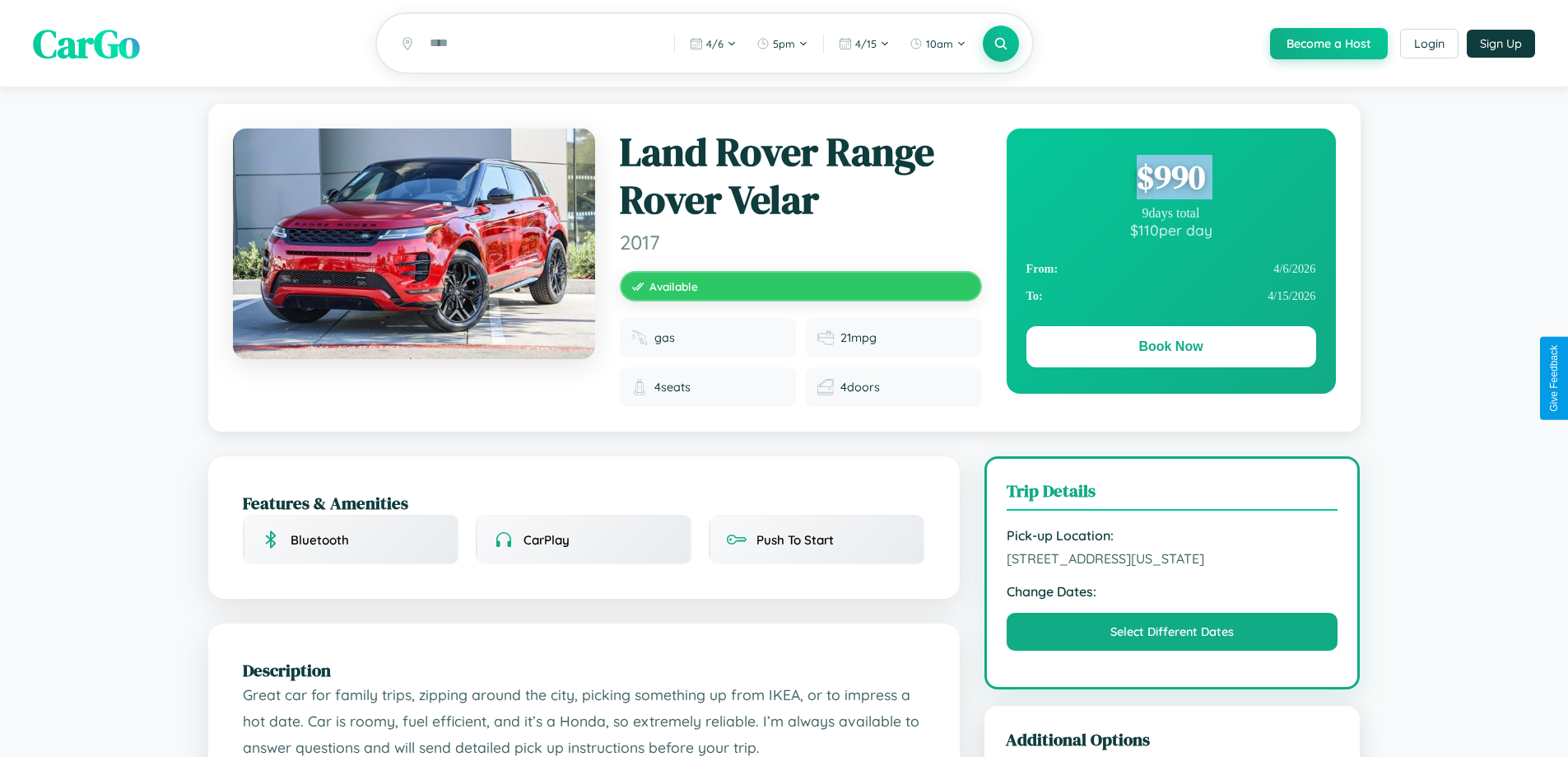
click at [1170, 179] on div "$ 990" at bounding box center [1171, 177] width 290 height 45
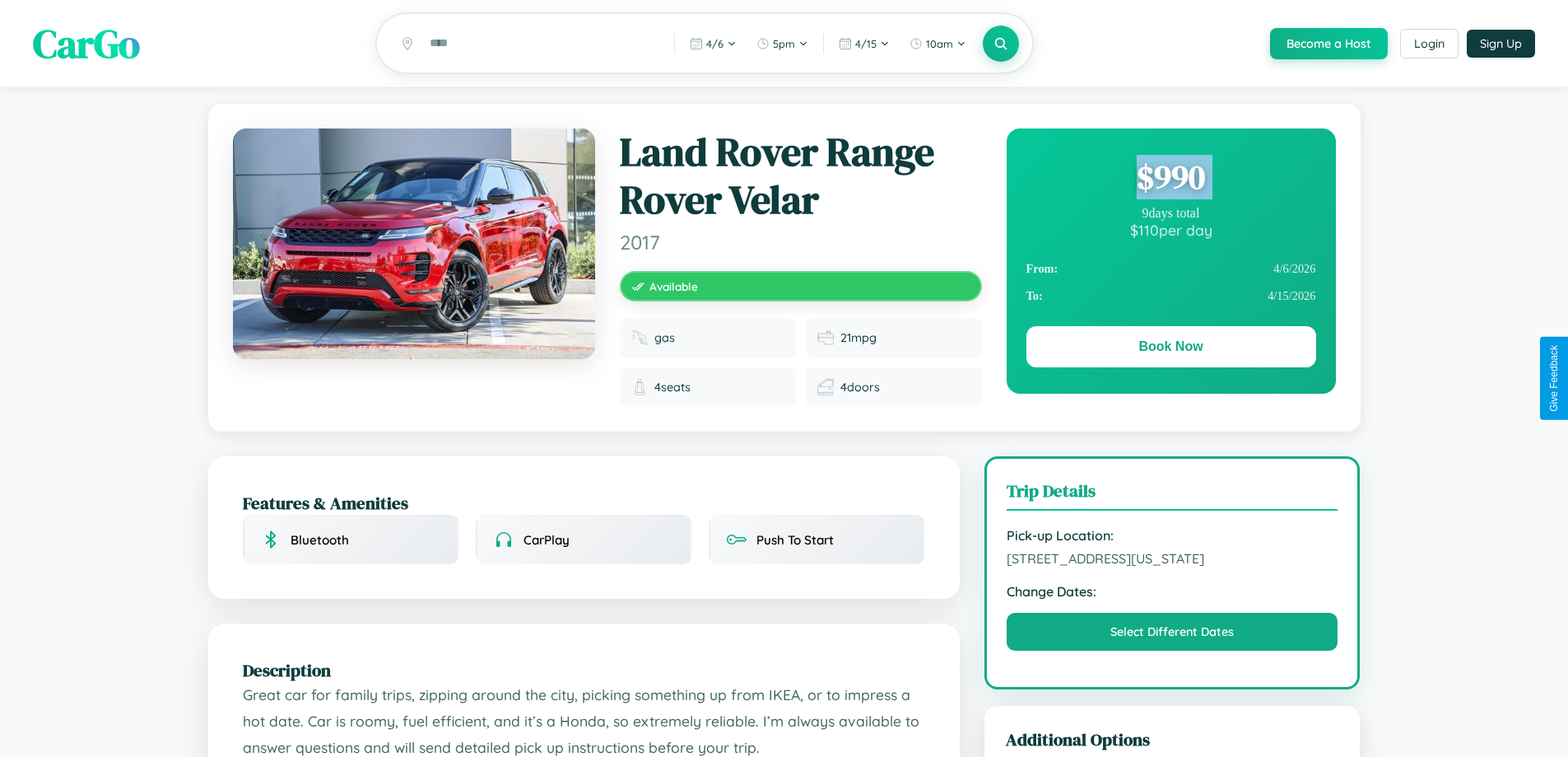
click at [1170, 179] on div "$ 990" at bounding box center [1171, 177] width 290 height 45
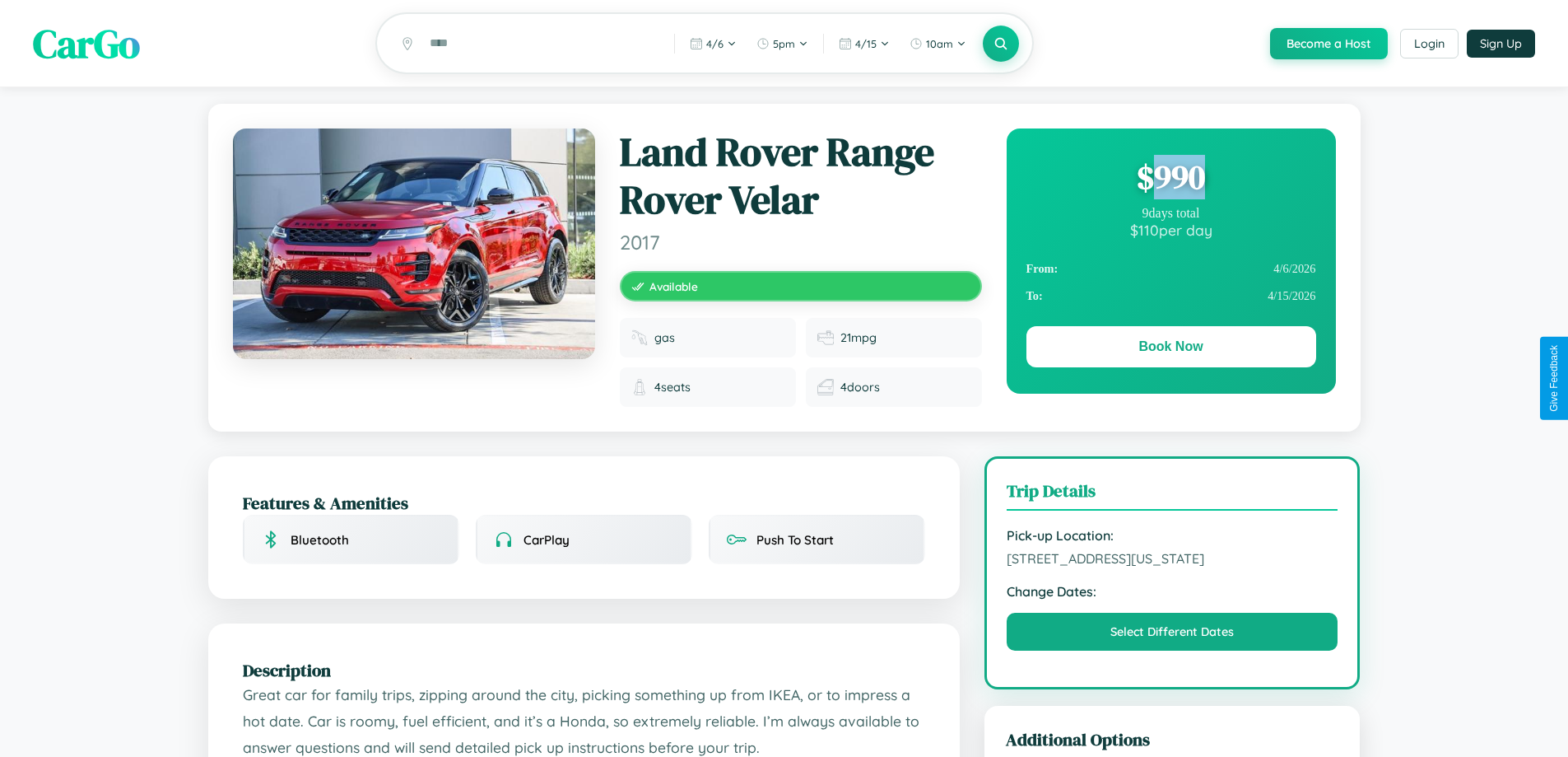
click at [1170, 179] on div "$ 990" at bounding box center [1171, 177] width 290 height 45
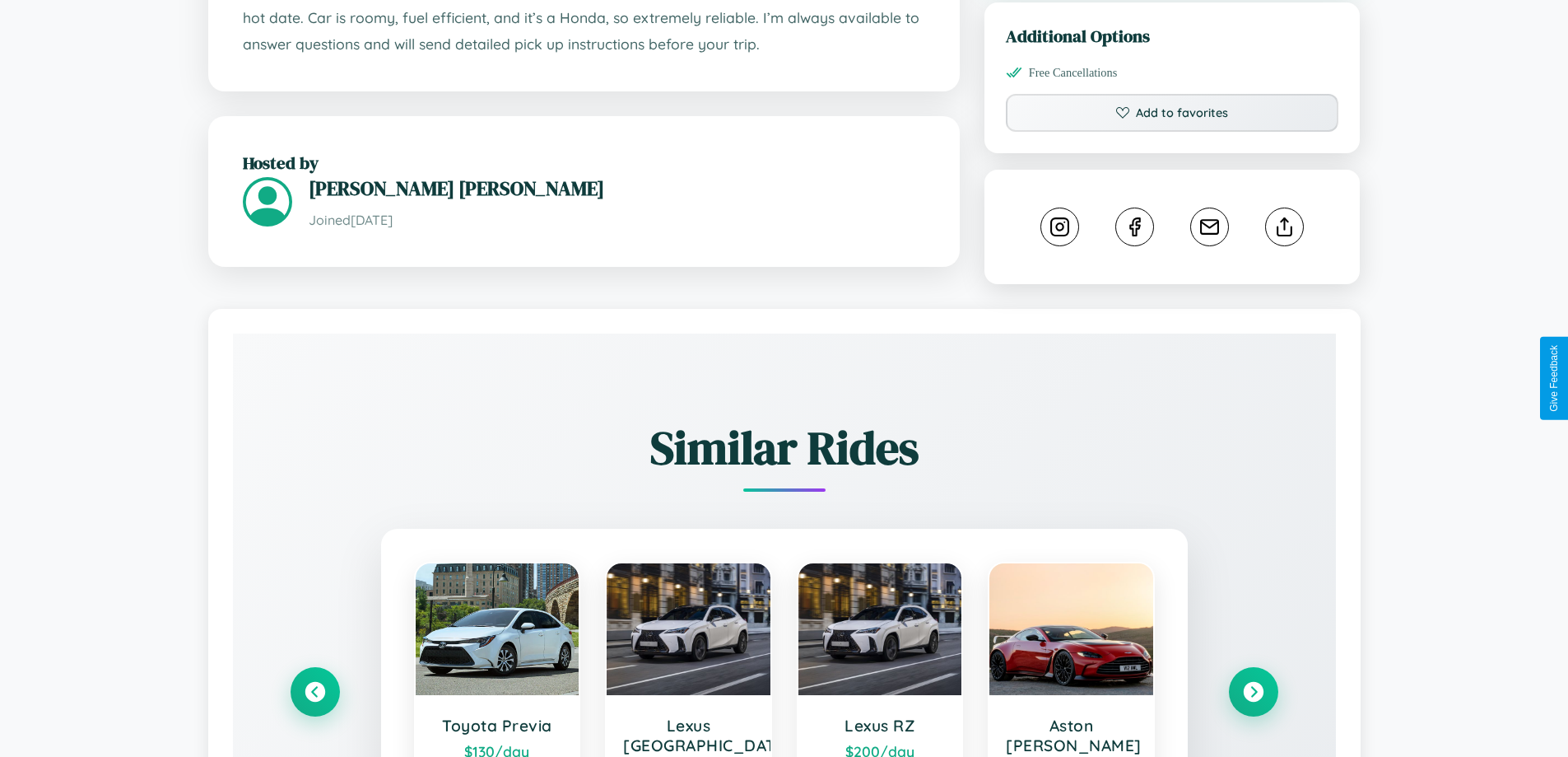
scroll to position [946, 0]
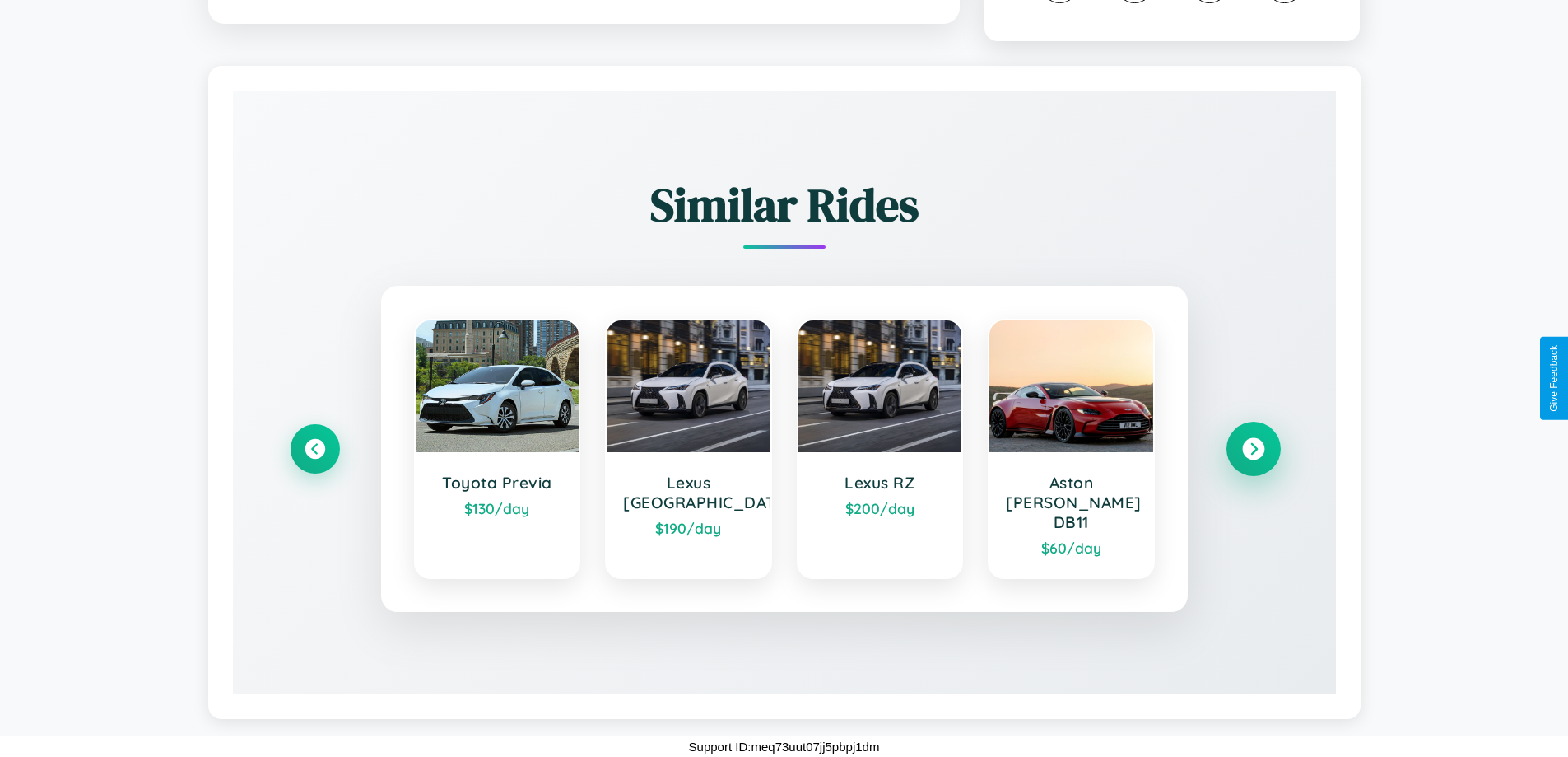
click at [1252, 458] on icon at bounding box center [1252, 449] width 22 height 22
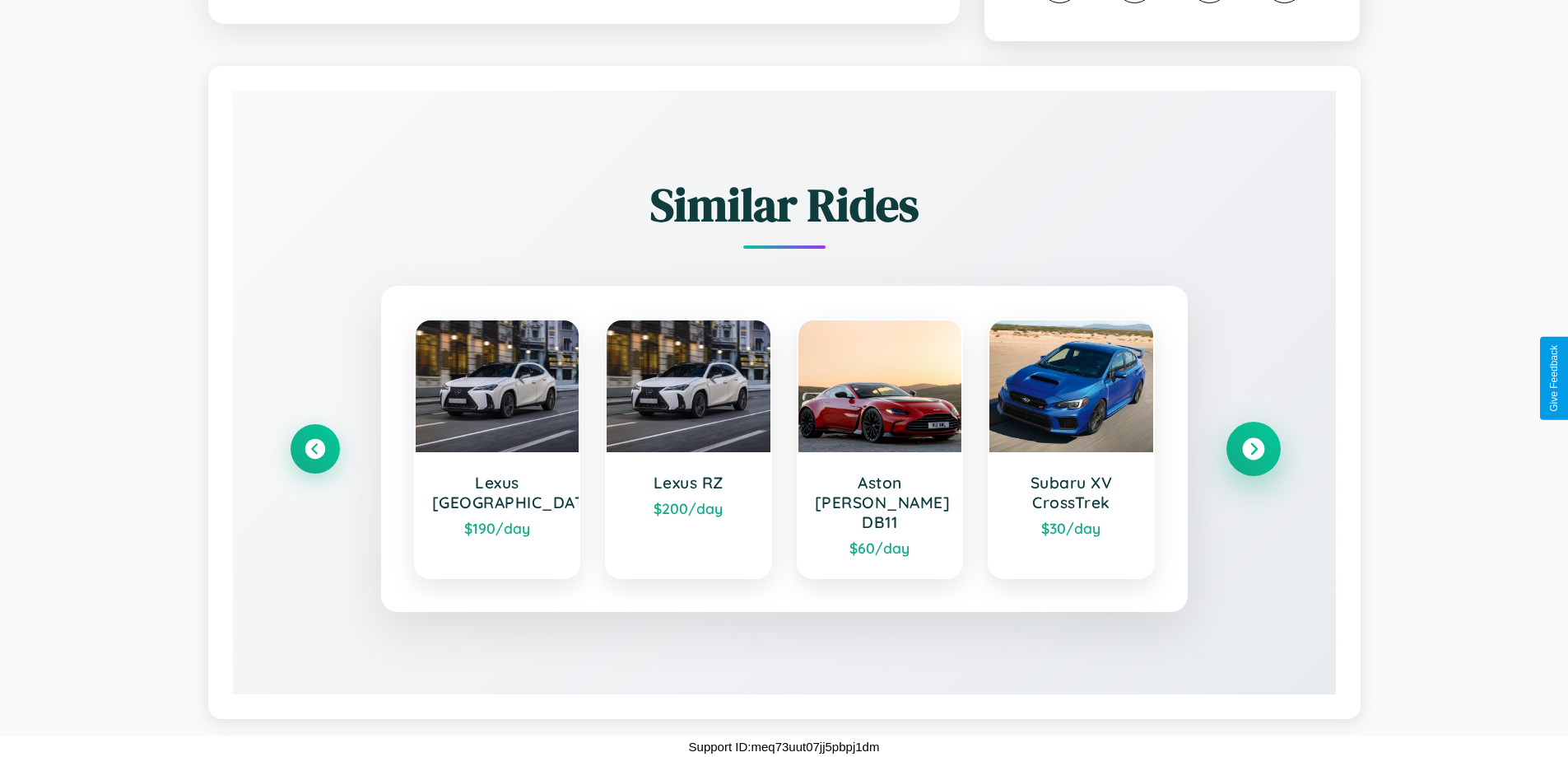
click at [1252, 458] on icon at bounding box center [1252, 449] width 22 height 22
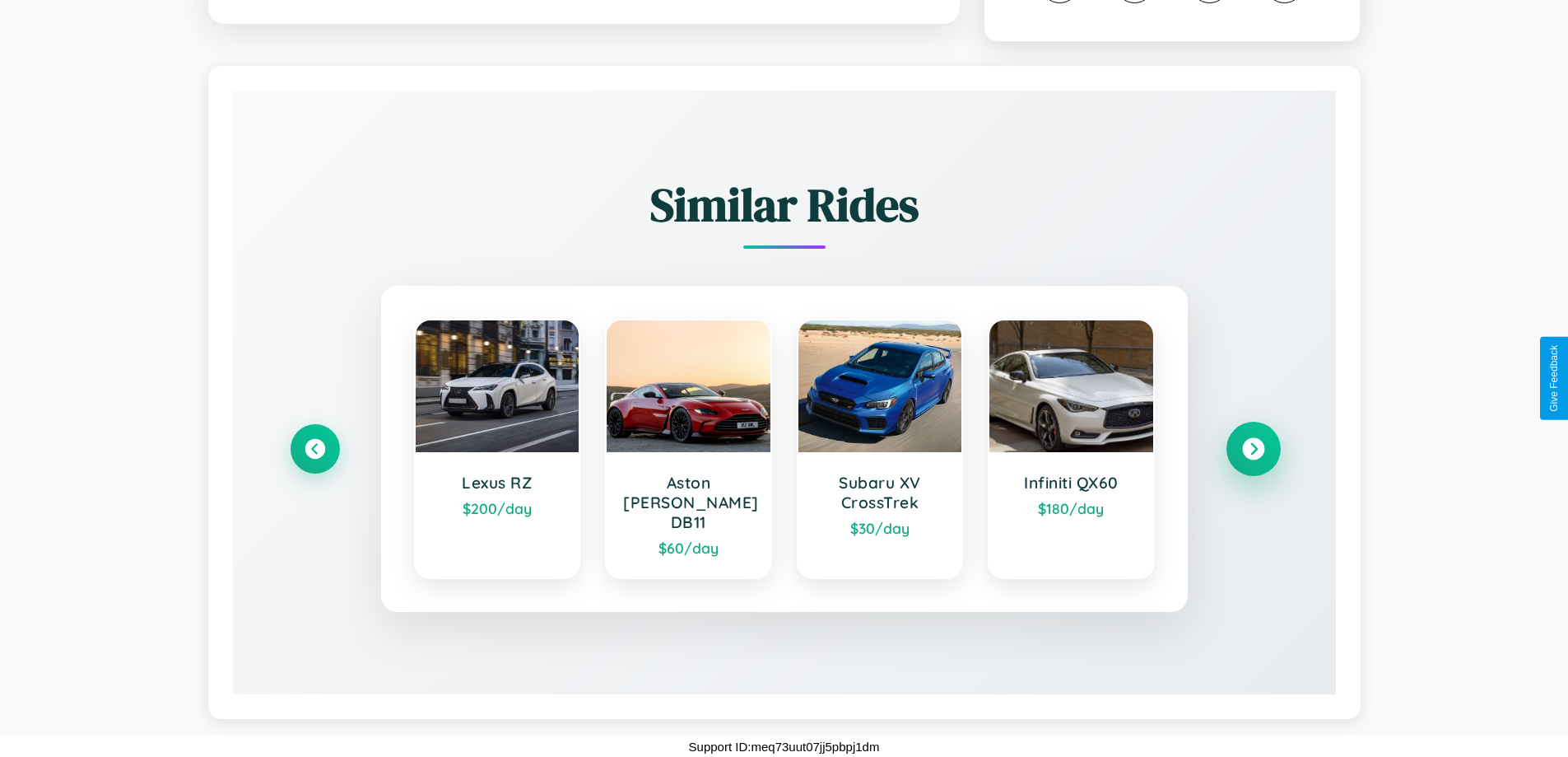
click at [1252, 458] on icon at bounding box center [1252, 449] width 22 height 22
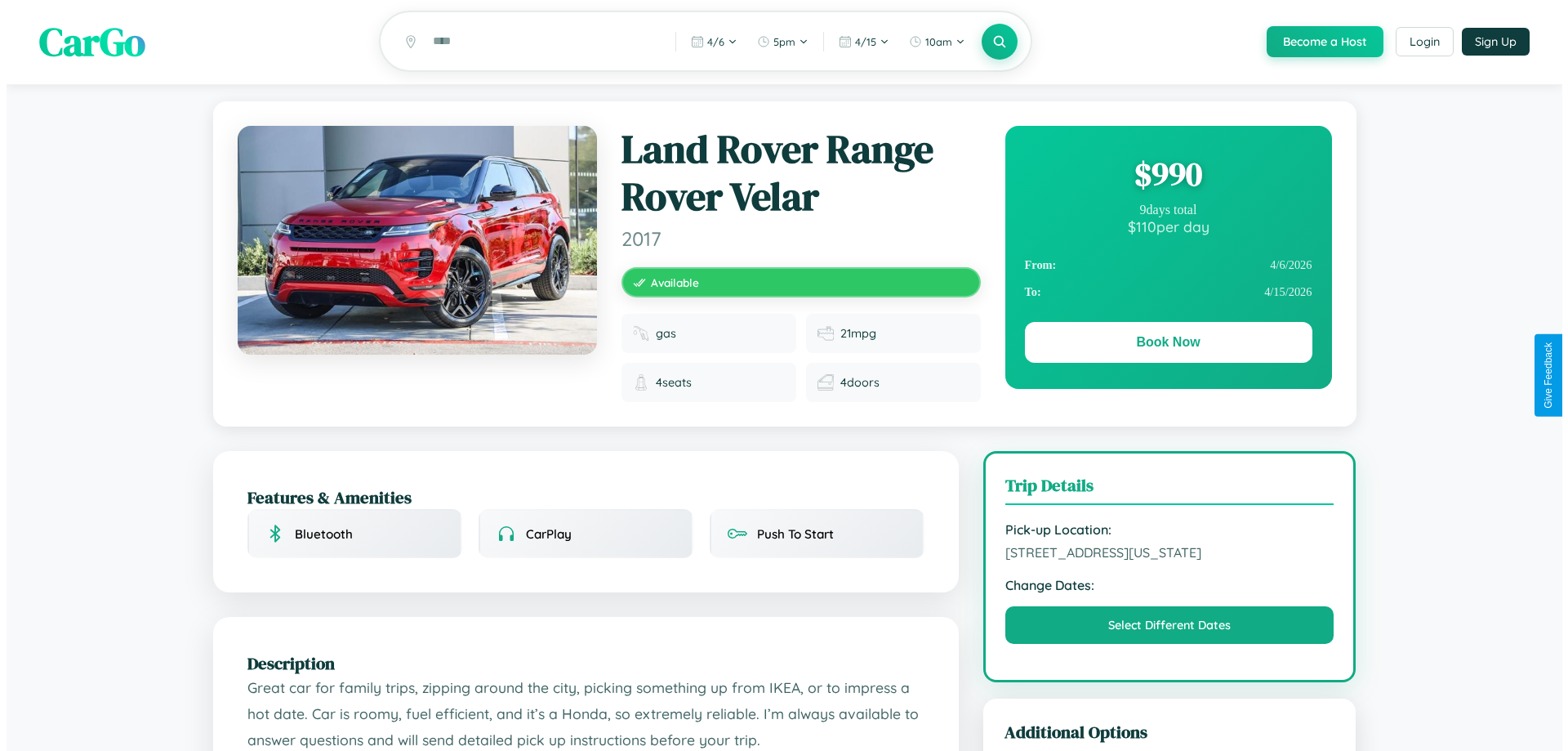
scroll to position [0, 0]
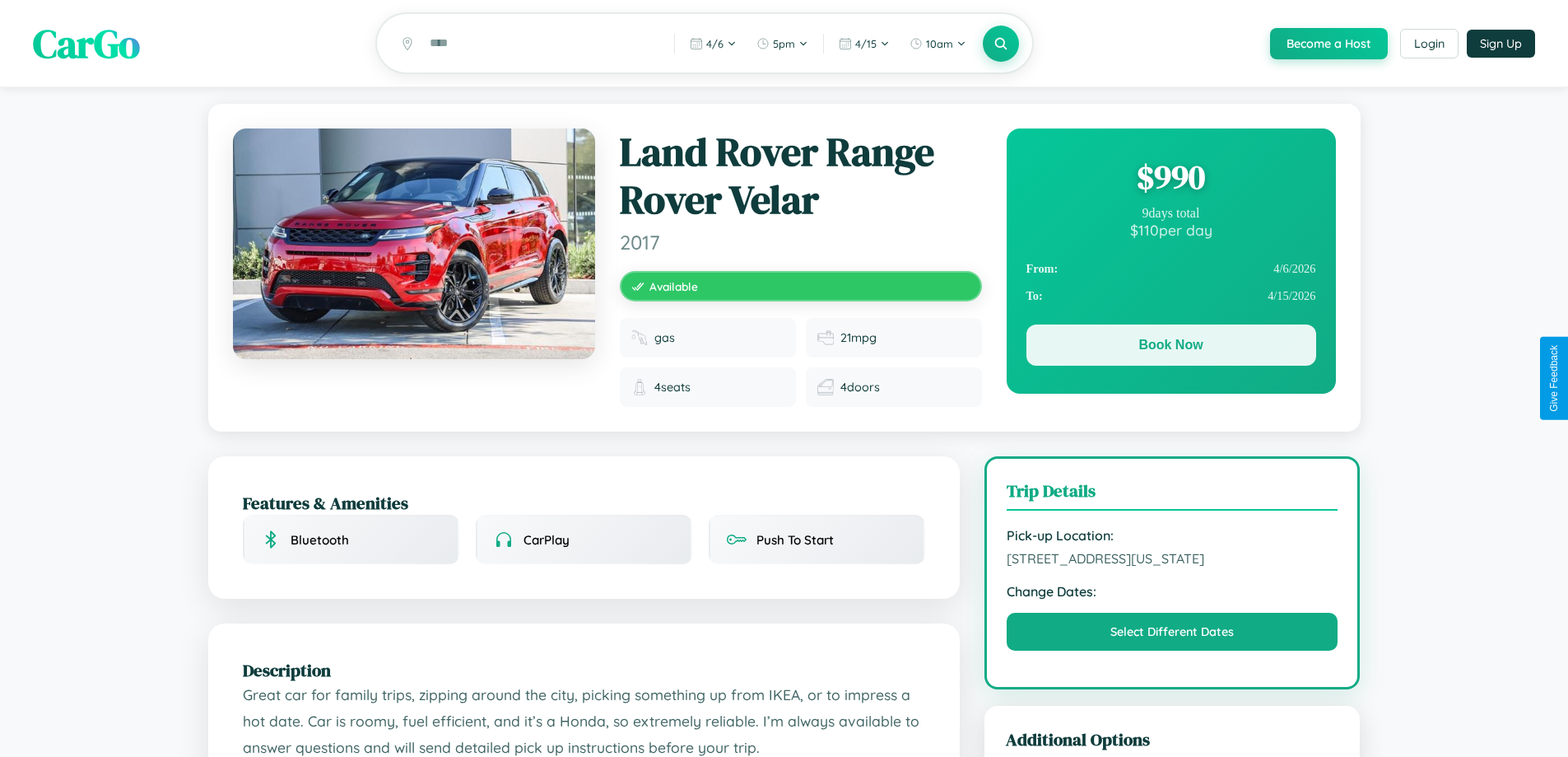
click at [1170, 348] on button "Book Now" at bounding box center [1171, 344] width 290 height 41
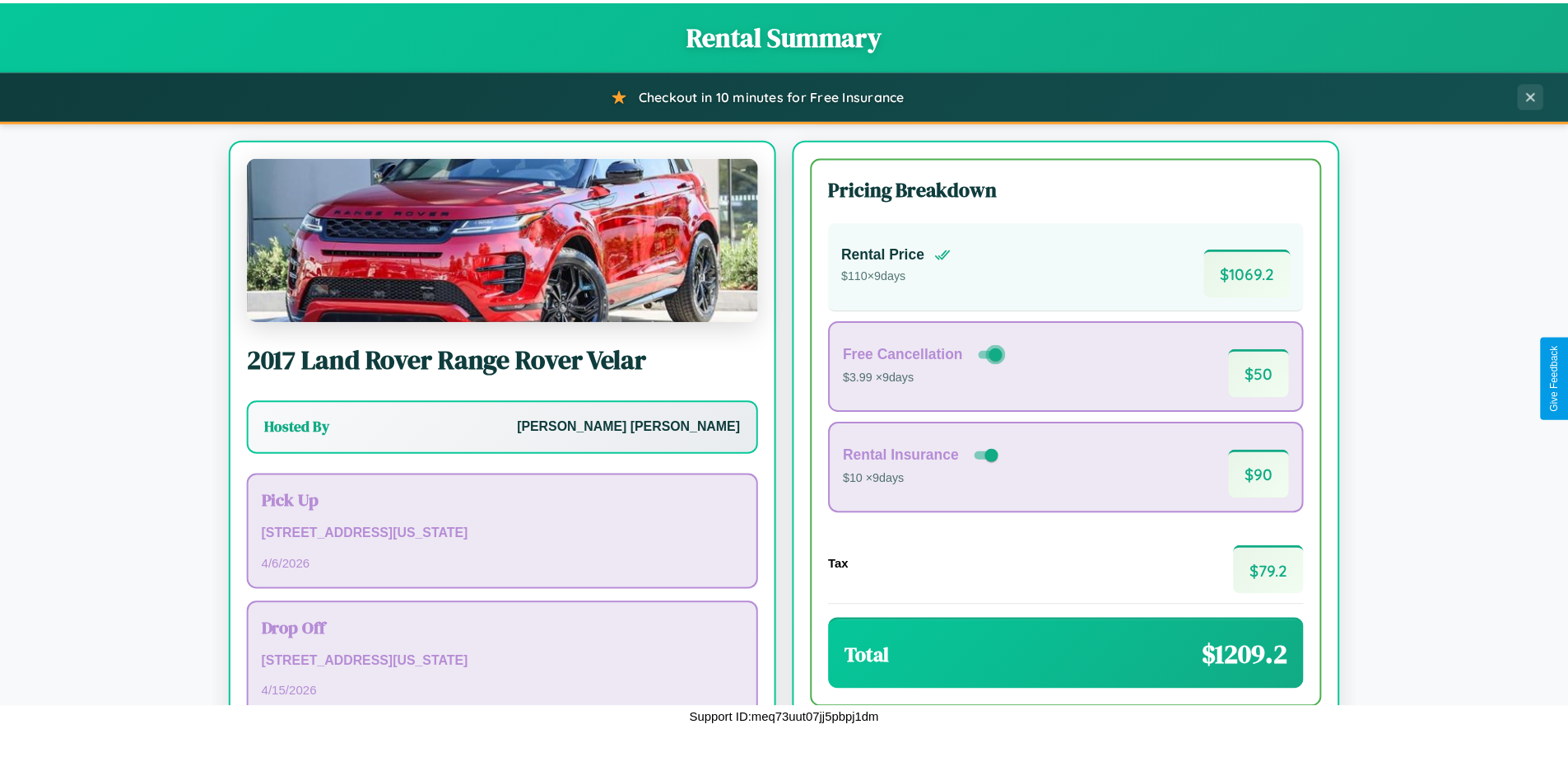
scroll to position [113, 0]
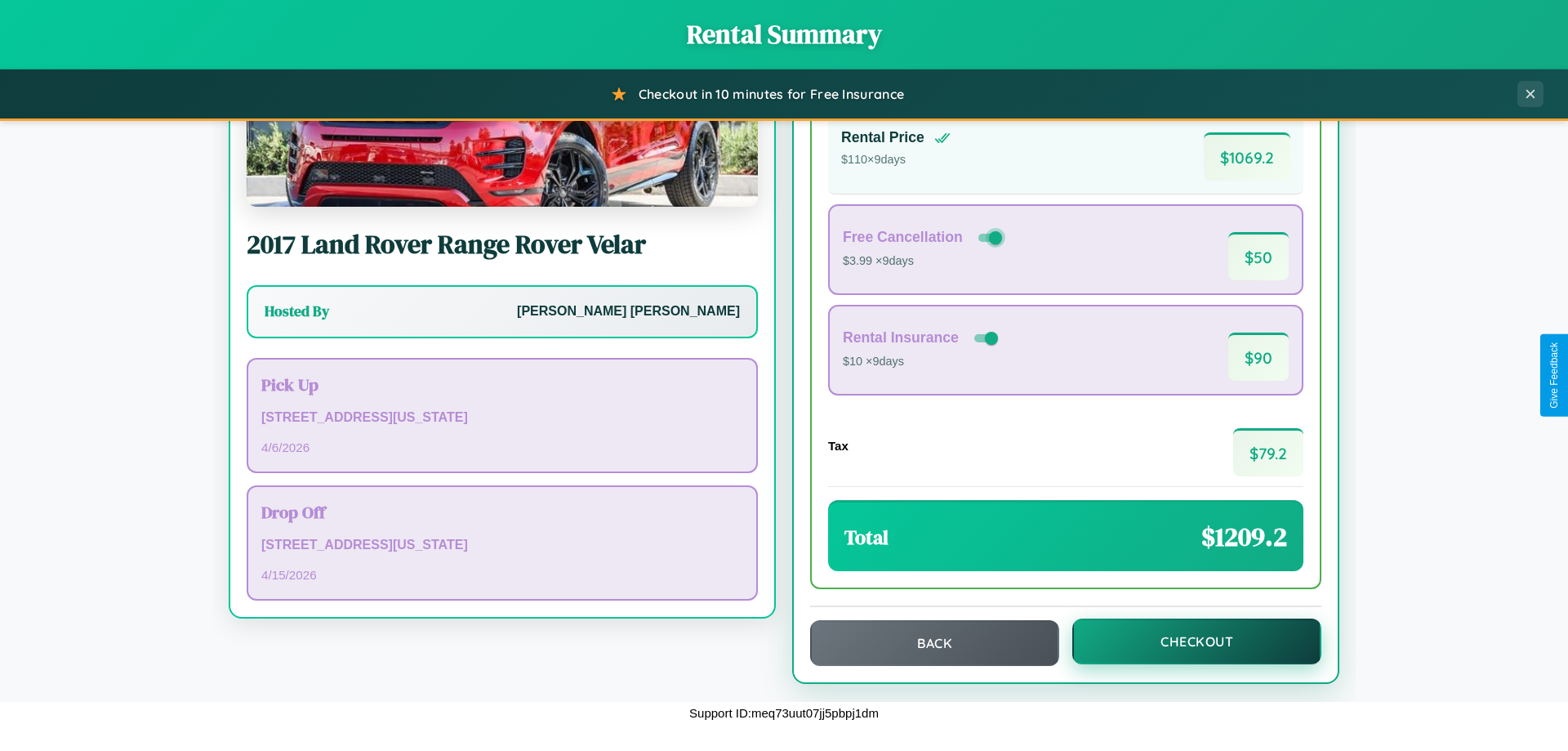
click at [1186, 642] on button "Checkout" at bounding box center [1197, 641] width 249 height 46
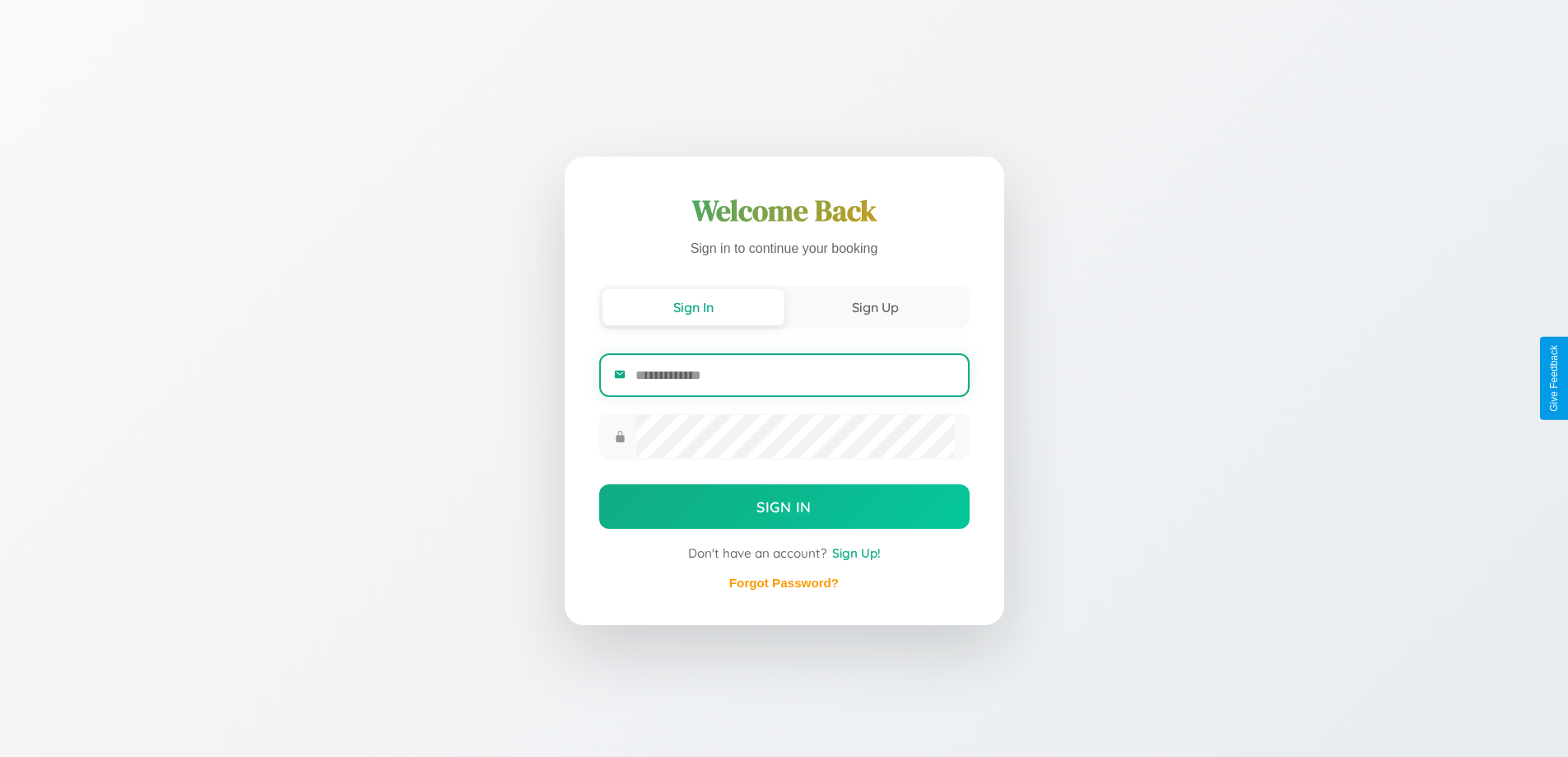
click at [795, 376] on input "email" at bounding box center [795, 375] width 318 height 40
type input "**********"
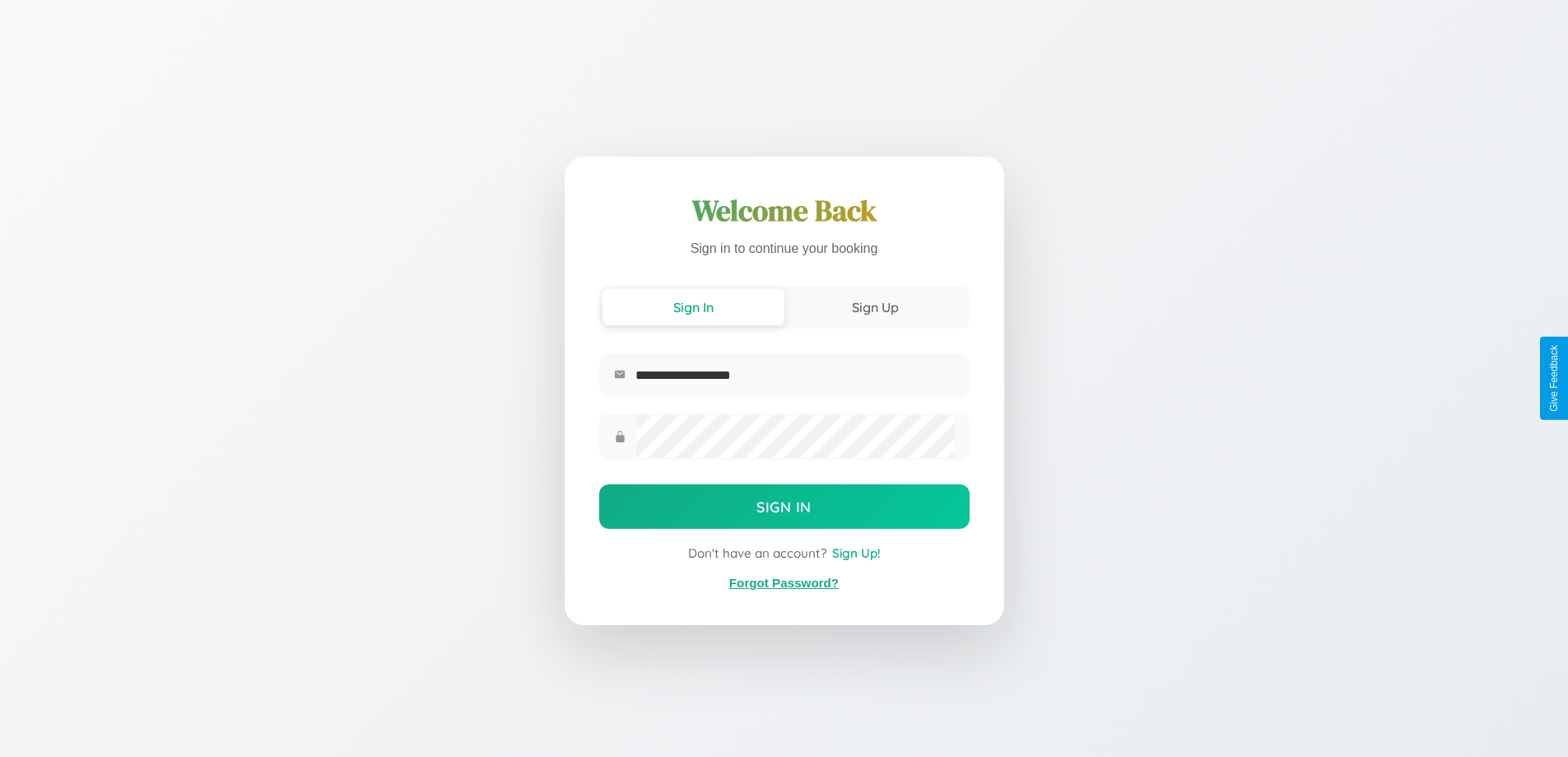
click at [784, 583] on link "Forgot Password?" at bounding box center [784, 582] width 109 height 14
